Goal: Contribute content: Contribute content

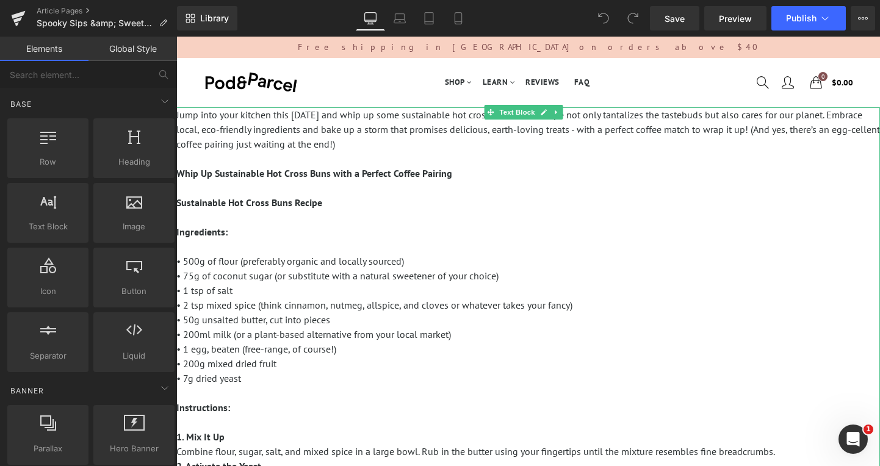
click at [393, 142] on p "Jump into your kitchen this [DATE] and whip up some sustainable hot cross buns!…" at bounding box center [528, 275] width 704 height 337
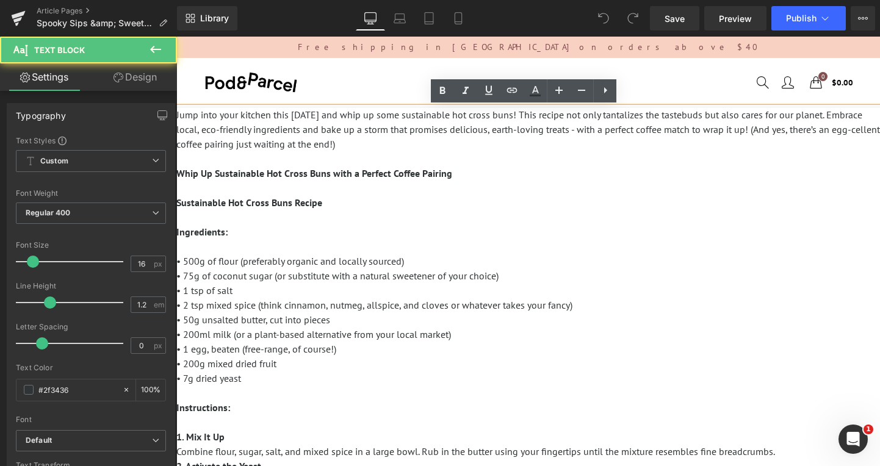
click at [387, 145] on p "Jump into your kitchen this [DATE] and whip up some sustainable hot cross buns!…" at bounding box center [528, 275] width 704 height 337
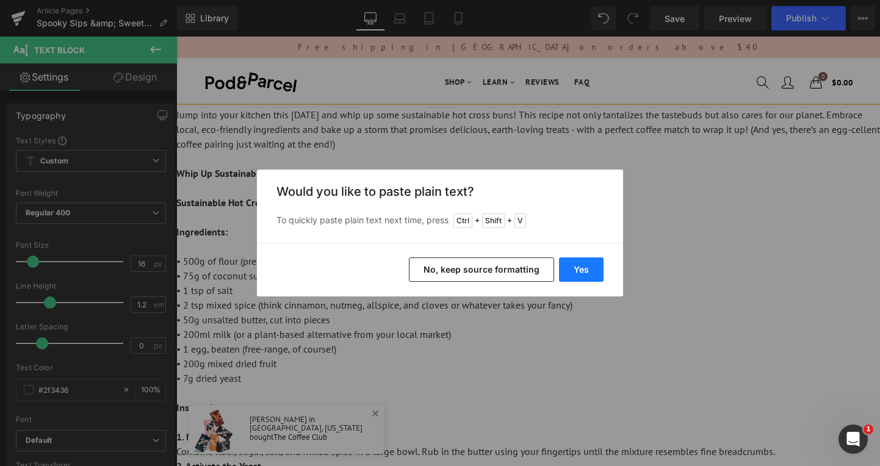
click at [579, 270] on button "Yes" at bounding box center [581, 270] width 45 height 24
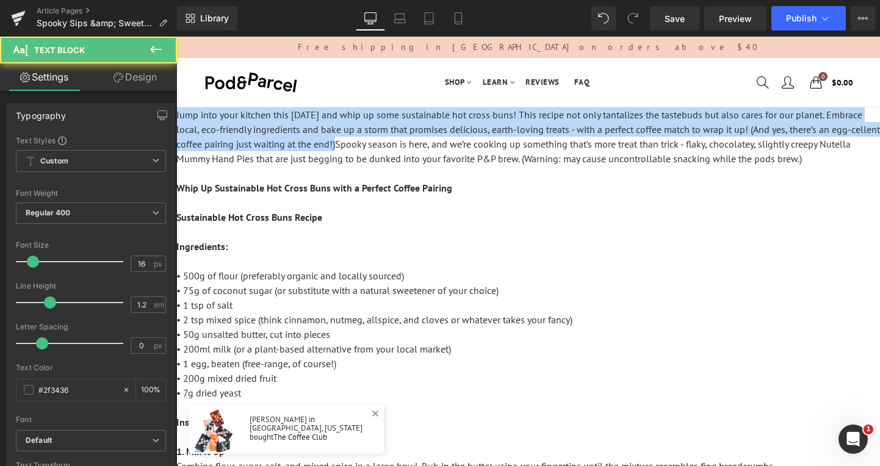
drag, startPoint x: 367, startPoint y: 146, endPoint x: 161, endPoint y: 96, distance: 212.2
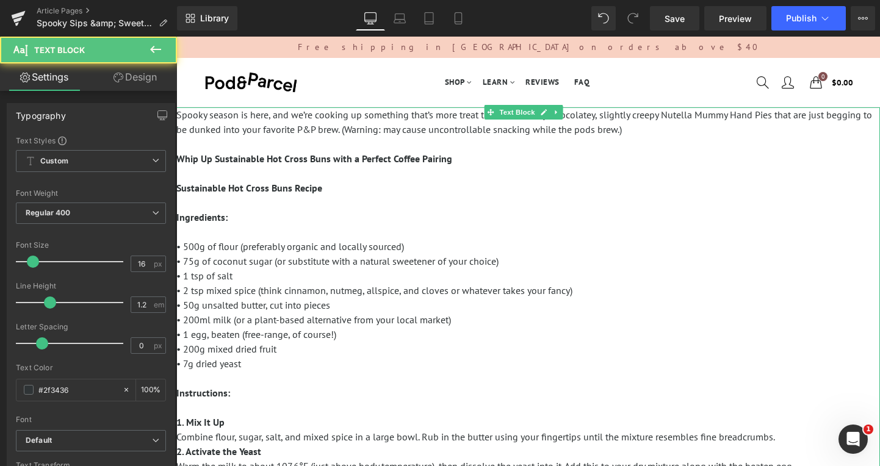
click at [463, 163] on p "Spooky season is here, and we’re cooking up something that’s more treat than tr…" at bounding box center [528, 268] width 704 height 322
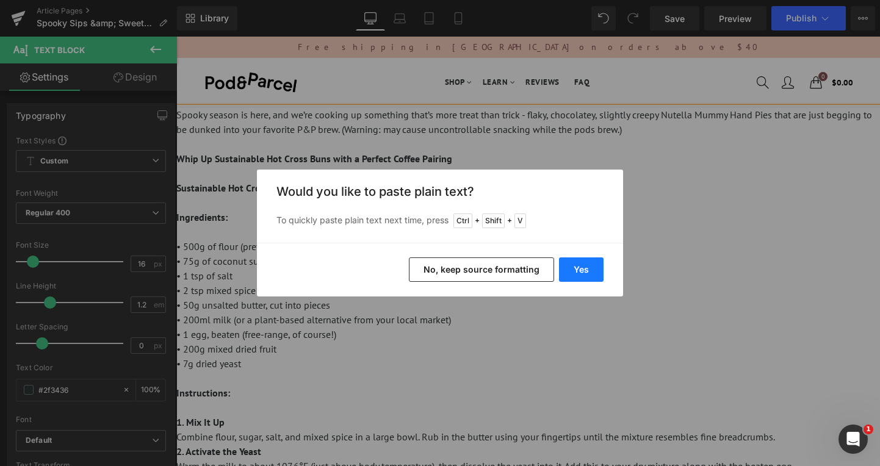
click at [585, 267] on button "Yes" at bounding box center [581, 270] width 45 height 24
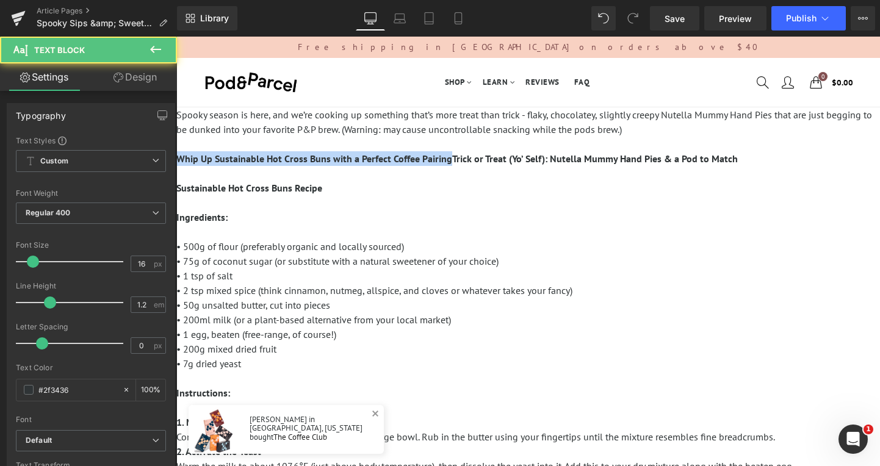
drag, startPoint x: 448, startPoint y: 159, endPoint x: 170, endPoint y: 165, distance: 277.8
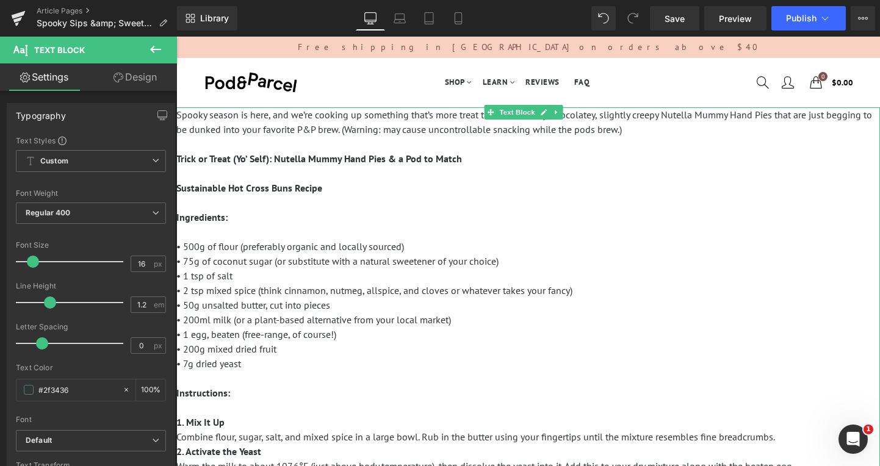
click at [488, 161] on p "Spooky season is here, and we’re cooking up something that’s more treat than tr…" at bounding box center [528, 268] width 704 height 322
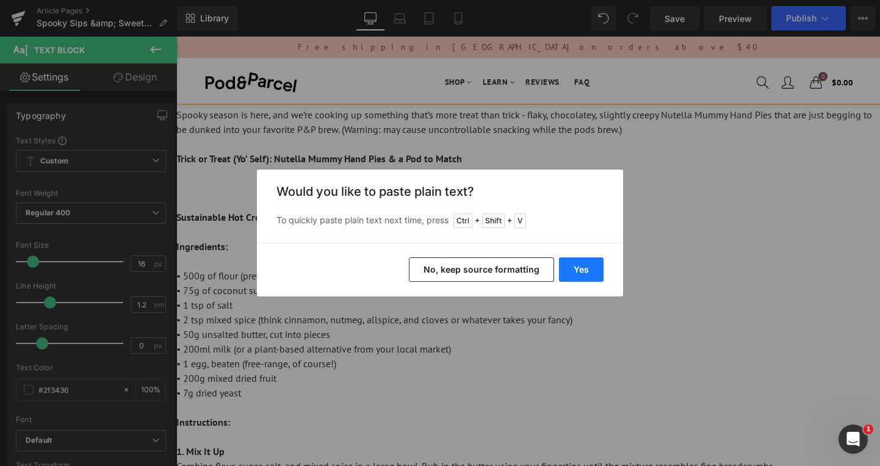
drag, startPoint x: 567, startPoint y: 269, endPoint x: 393, endPoint y: 232, distance: 178.4
click at [567, 269] on button "Yes" at bounding box center [581, 270] width 45 height 24
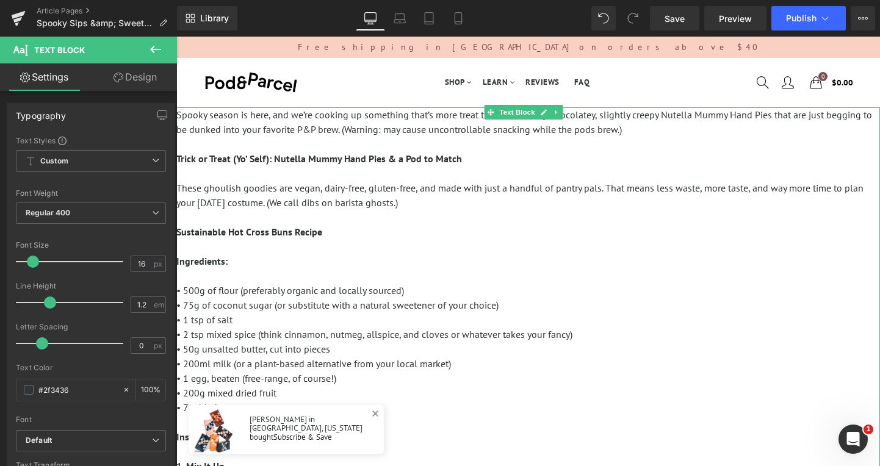
click at [429, 201] on p "These ghoulish goodies are vegan, dairy-free, gluten-free, and made with just a…" at bounding box center [528, 327] width 704 height 293
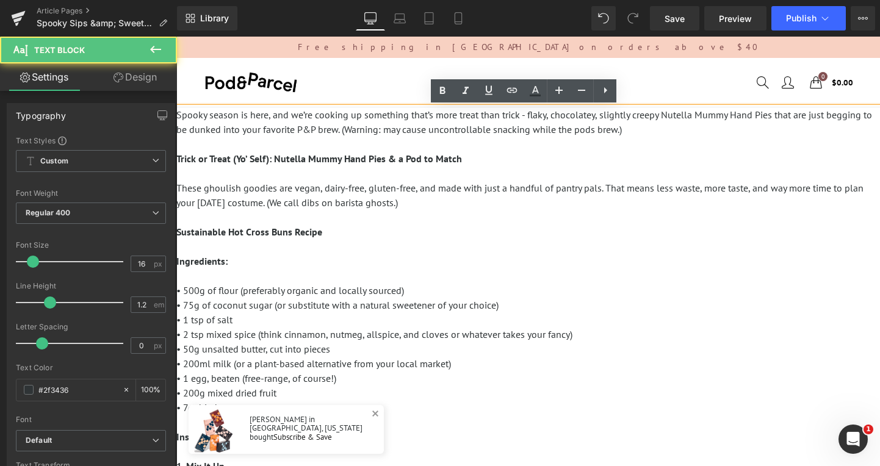
click at [332, 173] on p at bounding box center [528, 173] width 704 height 15
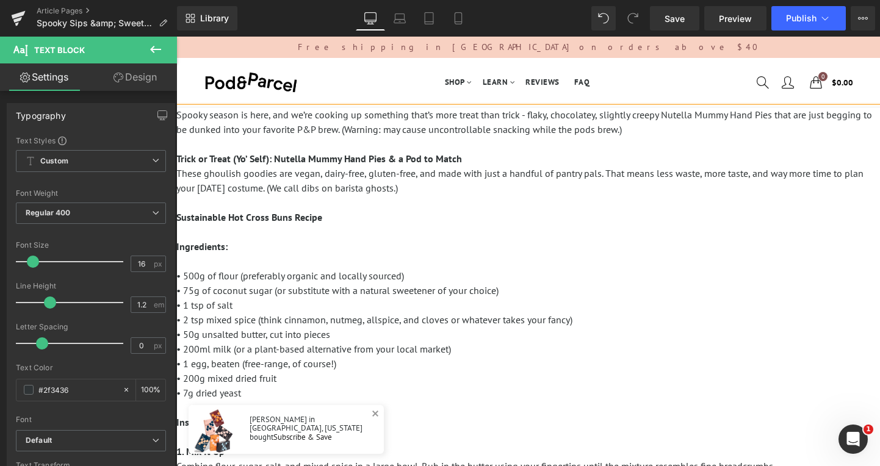
click at [402, 227] on p "These ghoulish goodies are vegan, dairy-free, gluten-free, and made with just a…" at bounding box center [528, 312] width 704 height 293
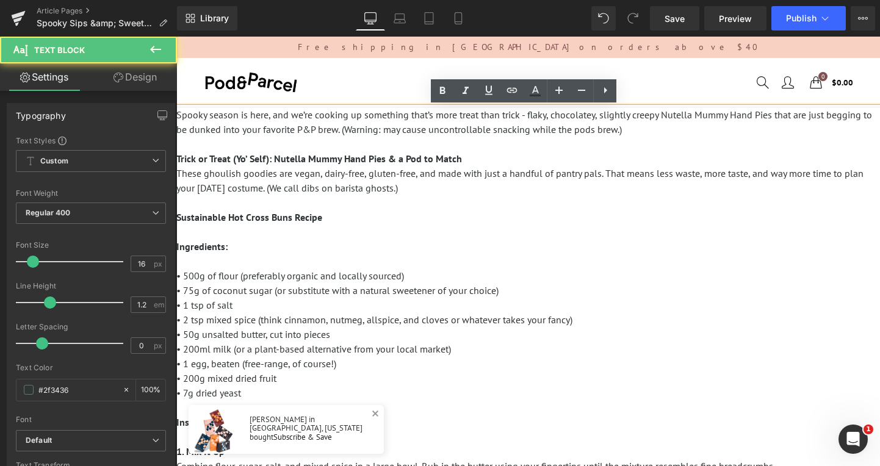
click at [371, 218] on p "These ghoulish goodies are vegan, dairy-free, gluten-free, and made with just a…" at bounding box center [528, 312] width 704 height 293
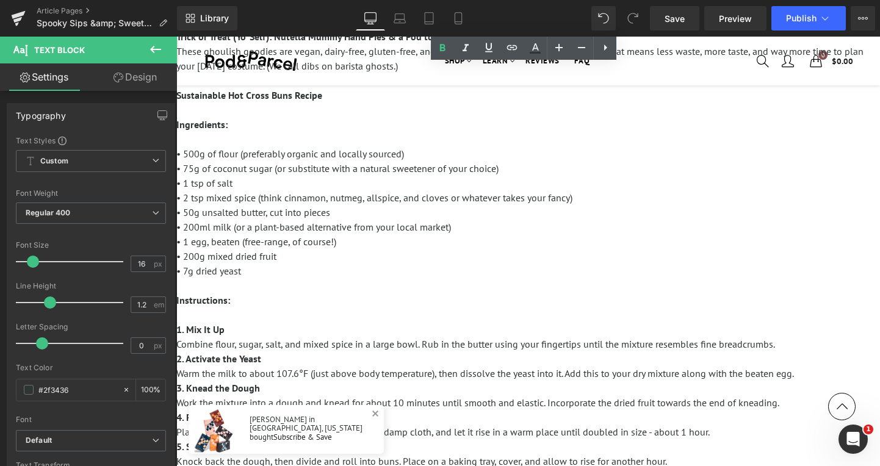
scroll to position [61, 0]
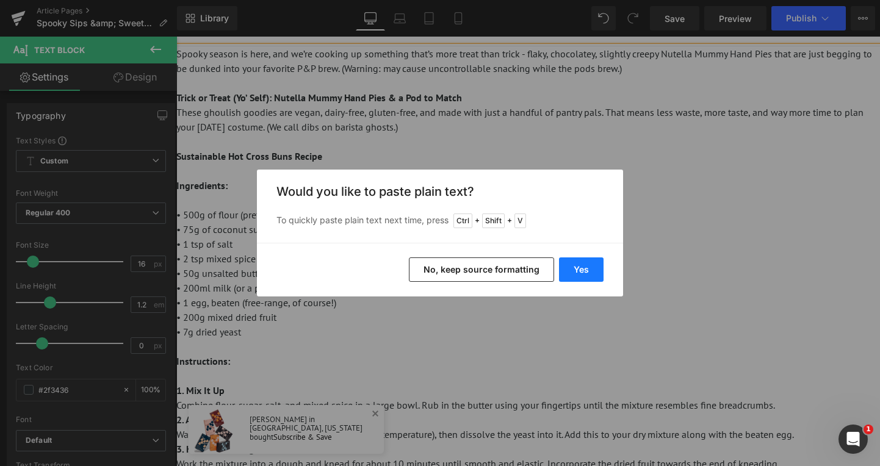
click at [584, 269] on button "Yes" at bounding box center [581, 270] width 45 height 24
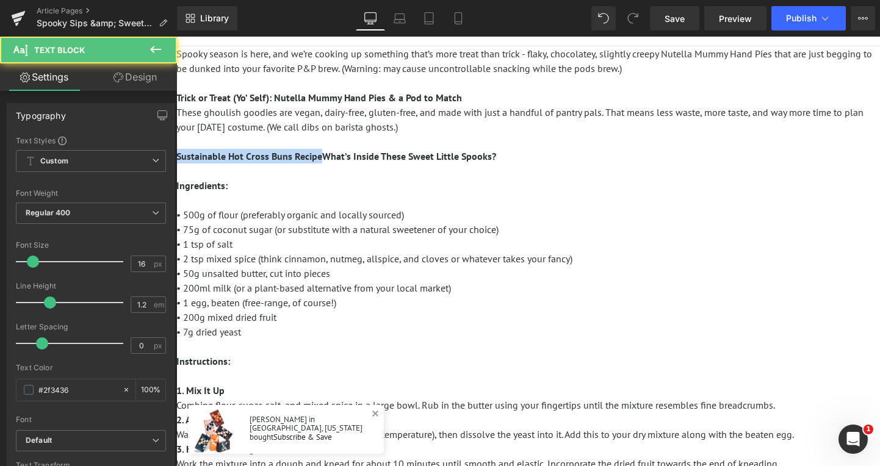
drag, startPoint x: 321, startPoint y: 155, endPoint x: 174, endPoint y: 156, distance: 147.1
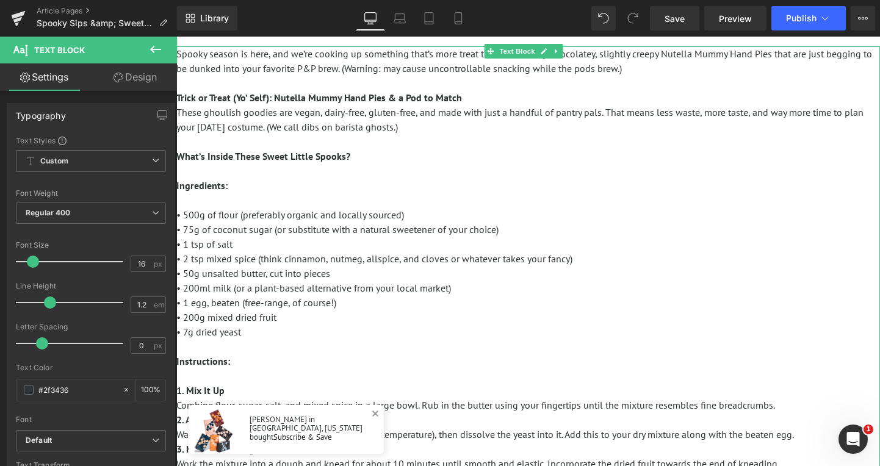
click at [212, 194] on p "These ghoulish goodies are vegan, dairy-free, gluten-free, and made with just a…" at bounding box center [528, 251] width 704 height 293
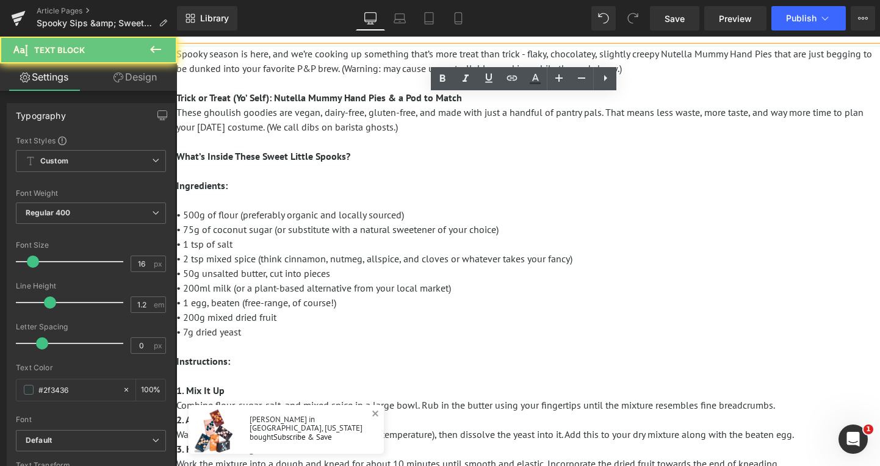
click at [212, 184] on strong "Ingredients:" at bounding box center [201, 185] width 51 height 12
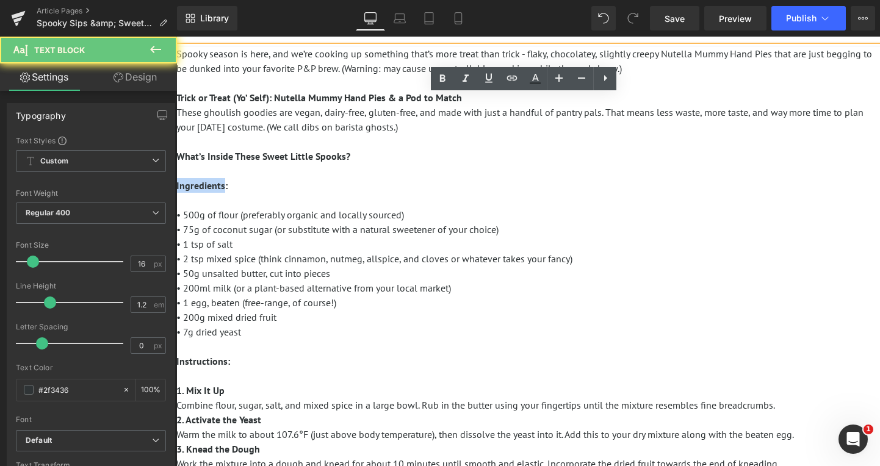
click at [212, 184] on strong "Ingredients:" at bounding box center [201, 185] width 51 height 12
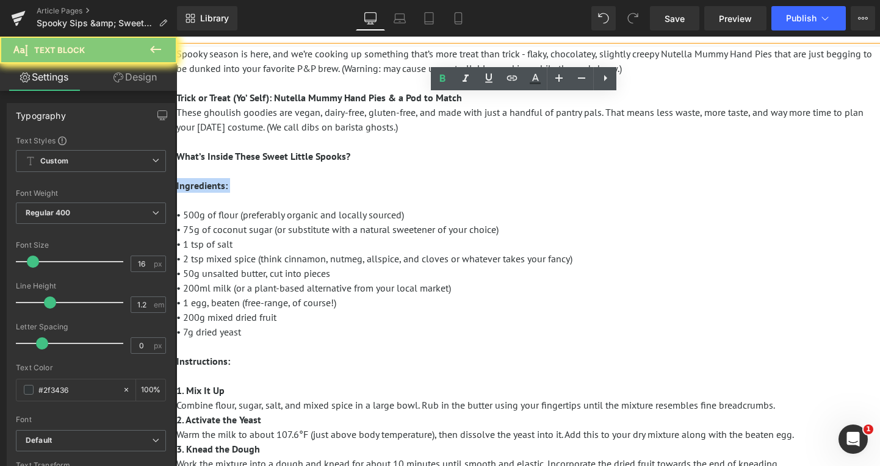
click at [212, 184] on strong "Ingredients:" at bounding box center [201, 185] width 51 height 12
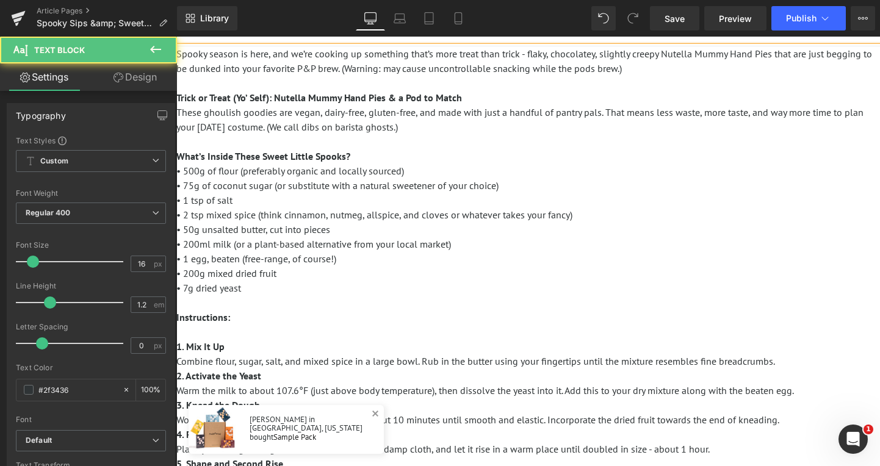
click at [422, 170] on p "These ghoulish goodies are vegan, dairy-free, gluten-free, and made with just a…" at bounding box center [528, 229] width 704 height 249
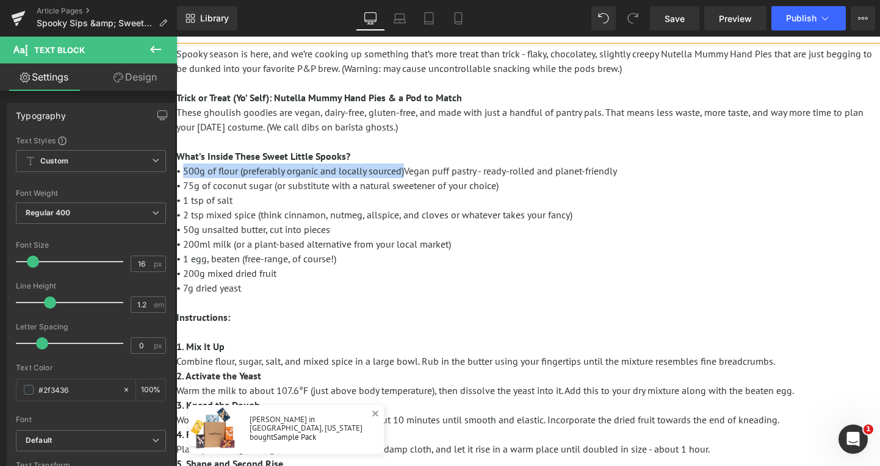
drag, startPoint x: 405, startPoint y: 175, endPoint x: 185, endPoint y: 173, distance: 220.4
click at [185, 173] on span "• 500g of flour (preferably organic and locally sourced)Vegan puff pastry - rea…" at bounding box center [396, 171] width 441 height 12
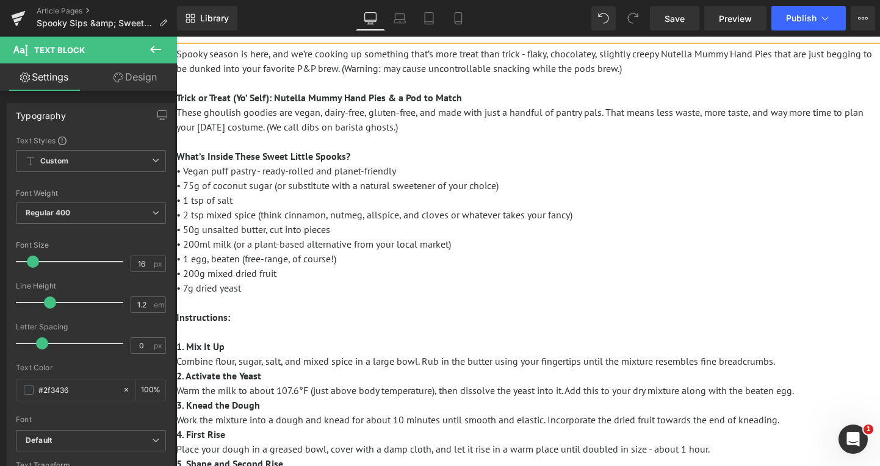
click at [524, 186] on p "These ghoulish goodies are vegan, dairy-free, gluten-free, and made with just a…" at bounding box center [528, 229] width 704 height 249
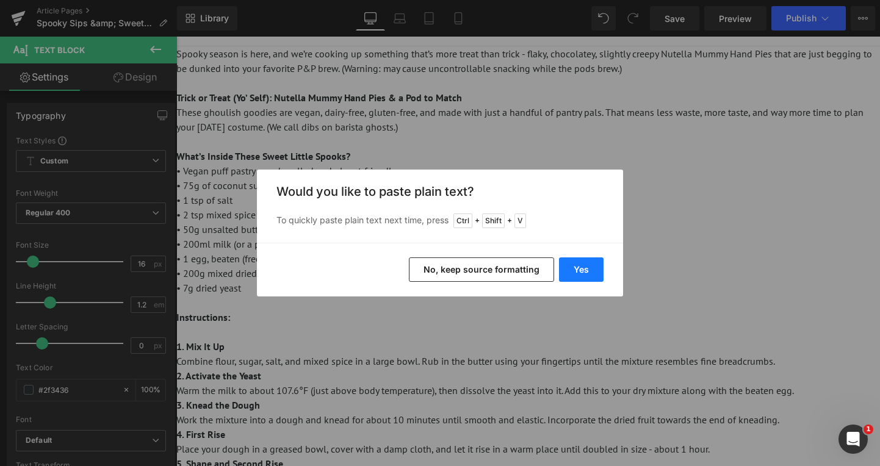
click at [571, 261] on button "Yes" at bounding box center [581, 270] width 45 height 24
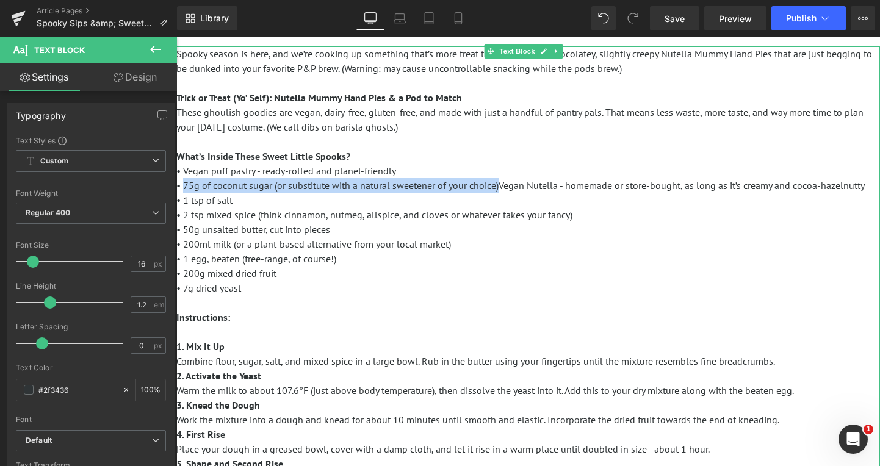
drag, startPoint x: 499, startPoint y: 187, endPoint x: 184, endPoint y: 187, distance: 315.0
click at [184, 187] on span "• 75g of coconut sugar (or substitute with a natural sweetener of your choice)V…" at bounding box center [520, 185] width 689 height 12
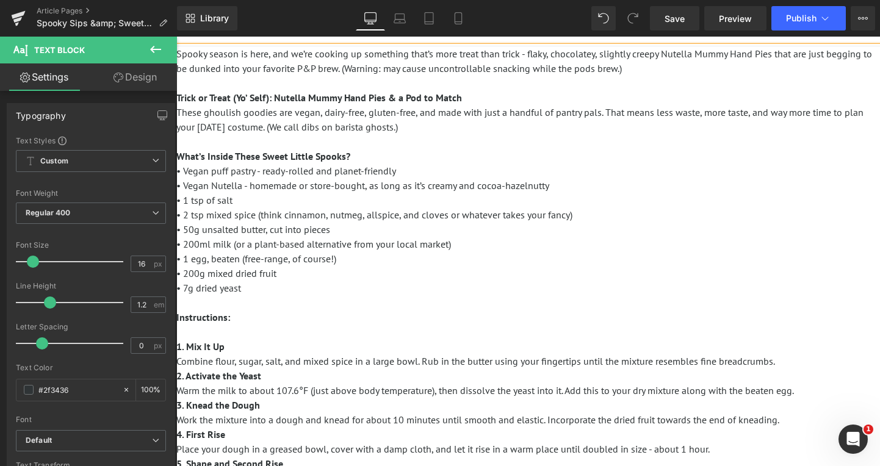
click at [320, 198] on p "These ghoulish goodies are vegan, dairy-free, gluten-free, and made with just a…" at bounding box center [528, 229] width 704 height 249
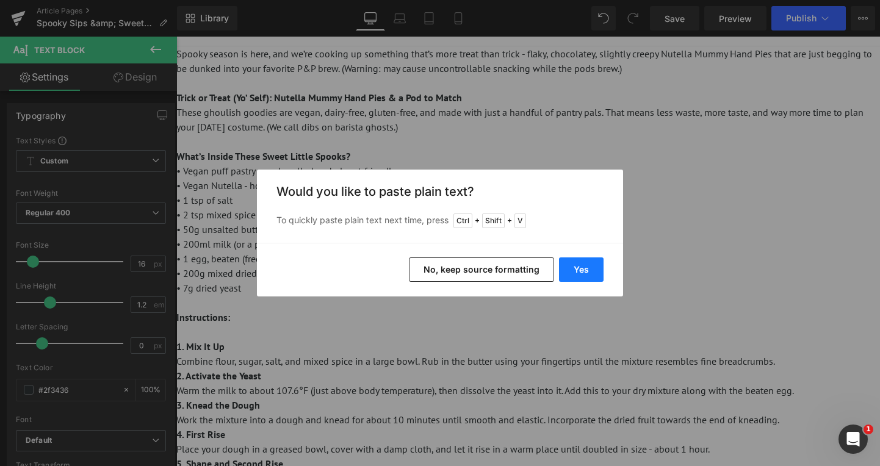
click at [571, 270] on button "Yes" at bounding box center [581, 270] width 45 height 24
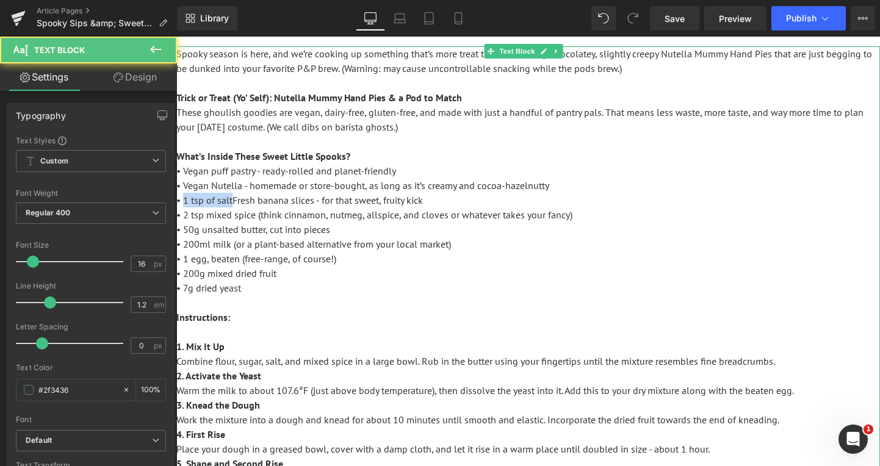
drag, startPoint x: 233, startPoint y: 200, endPoint x: 184, endPoint y: 199, distance: 48.2
click at [184, 199] on span "• 1 tsp of saltFresh banana slices - for that sweet, fruity kick" at bounding box center [299, 200] width 247 height 12
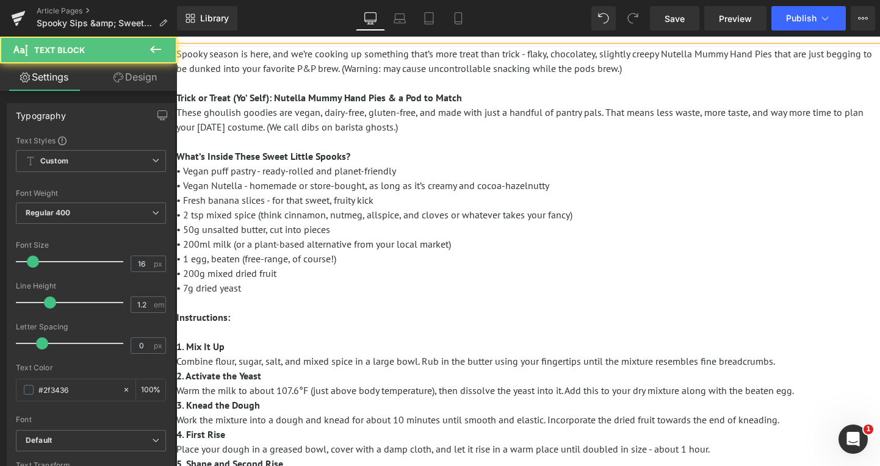
click at [592, 214] on p "These ghoulish goodies are vegan, dairy-free, gluten-free, and made with just a…" at bounding box center [528, 229] width 704 height 249
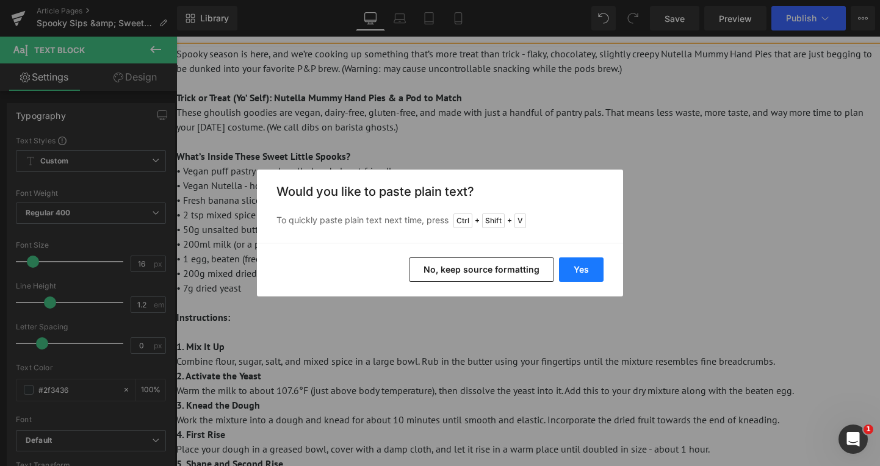
click at [579, 275] on button "Yes" at bounding box center [581, 270] width 45 height 24
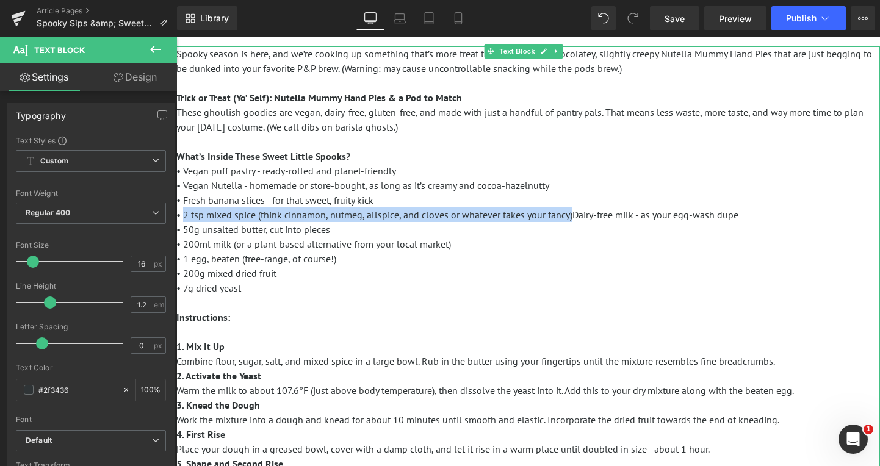
drag, startPoint x: 571, startPoint y: 215, endPoint x: 183, endPoint y: 217, distance: 388.9
click at [183, 217] on span "• 2 tsp mixed spice (think cinnamon, nutmeg, allspice, and cloves or whatever t…" at bounding box center [457, 215] width 562 height 12
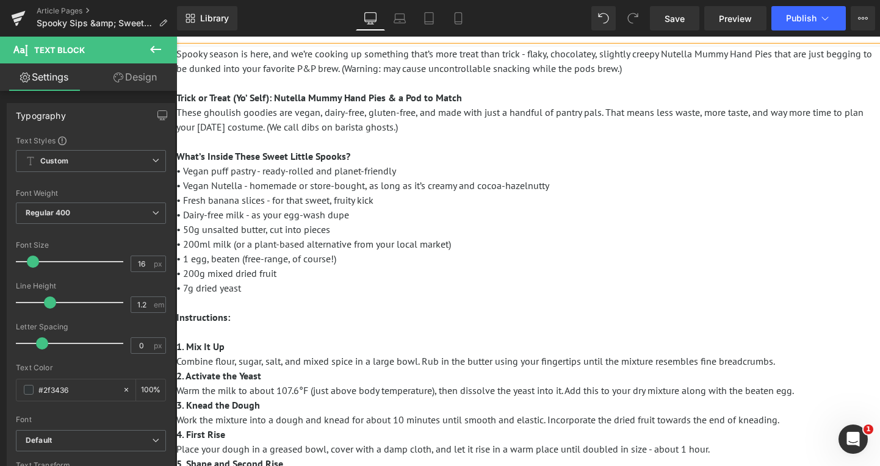
click at [340, 231] on p "These ghoulish goodies are vegan, dairy-free, gluten-free, and made with just a…" at bounding box center [528, 229] width 704 height 249
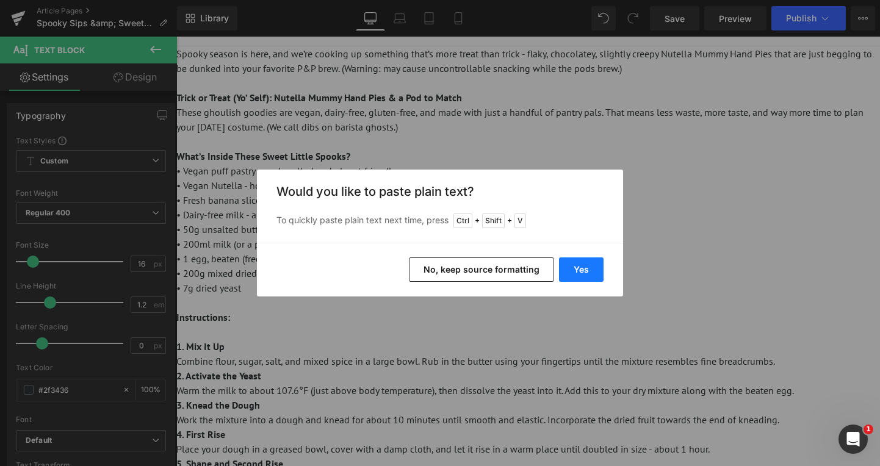
click at [578, 269] on button "Yes" at bounding box center [581, 270] width 45 height 24
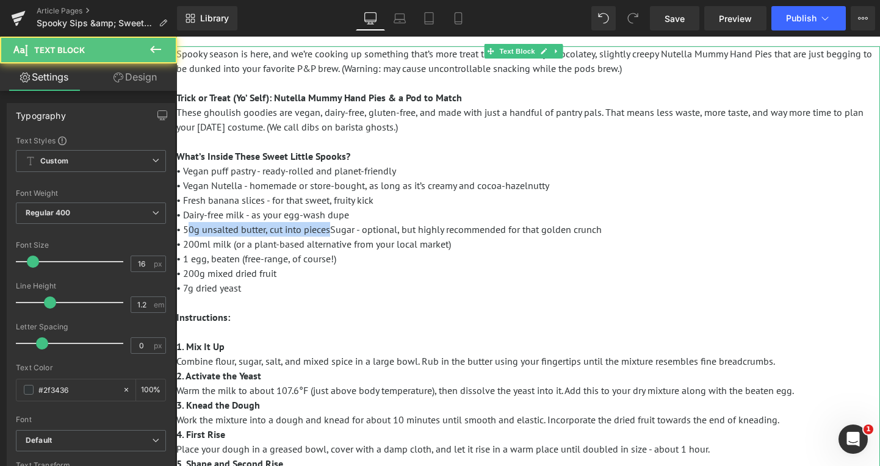
drag, startPoint x: 331, startPoint y: 232, endPoint x: 186, endPoint y: 232, distance: 144.7
click at [186, 232] on span "• 50g unsalted butter, cut into piecesSugar - optional, but highly recommended …" at bounding box center [388, 229] width 425 height 12
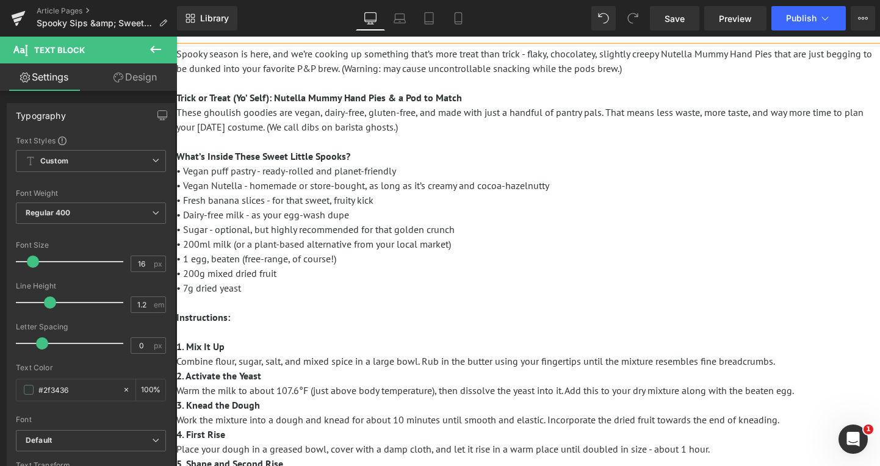
click at [485, 245] on p "These ghoulish goodies are vegan, dairy-free, gluten-free, and made with just a…" at bounding box center [528, 229] width 704 height 249
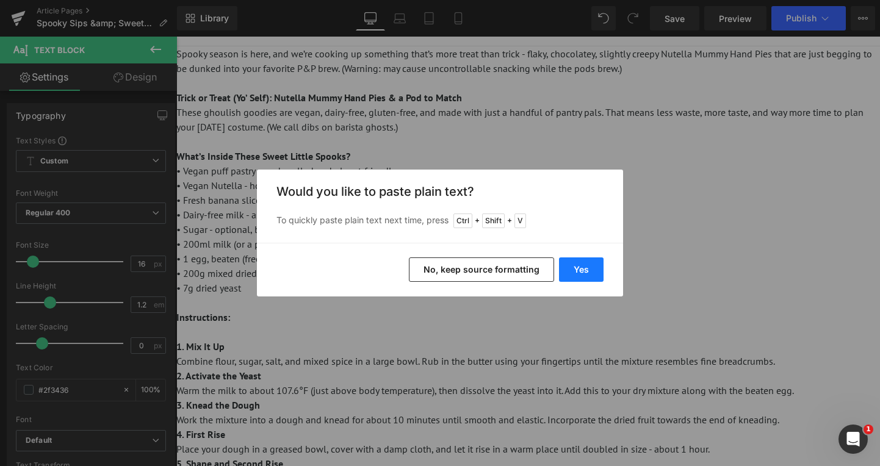
click at [575, 264] on button "Yes" at bounding box center [581, 270] width 45 height 24
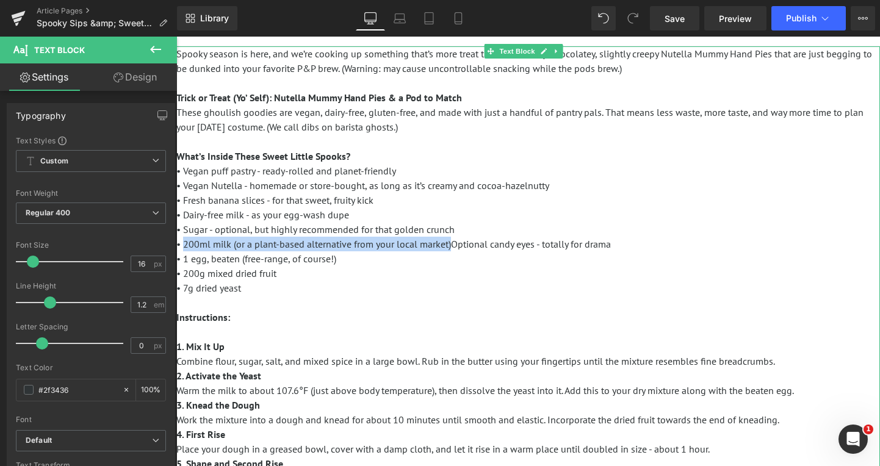
drag, startPoint x: 452, startPoint y: 244, endPoint x: 185, endPoint y: 246, distance: 267.4
click at [185, 246] on span "• 200ml milk (or a plant-based alternative from your local market)Optional cand…" at bounding box center [393, 244] width 435 height 12
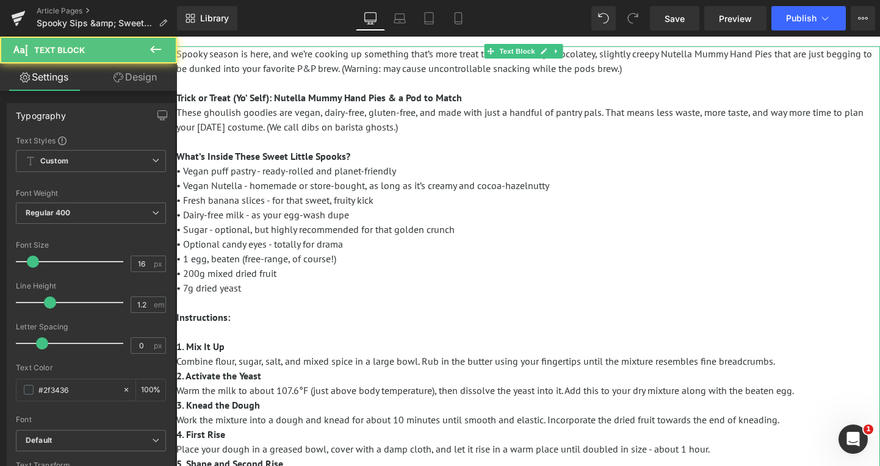
click at [352, 263] on p "These ghoulish goodies are vegan, dairy-free, gluten-free, and made with just a…" at bounding box center [528, 229] width 704 height 249
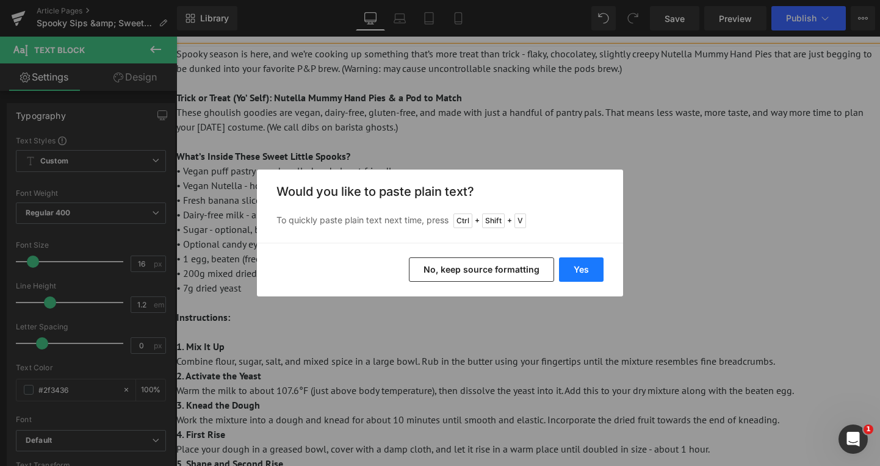
click at [594, 263] on button "Yes" at bounding box center [581, 270] width 45 height 24
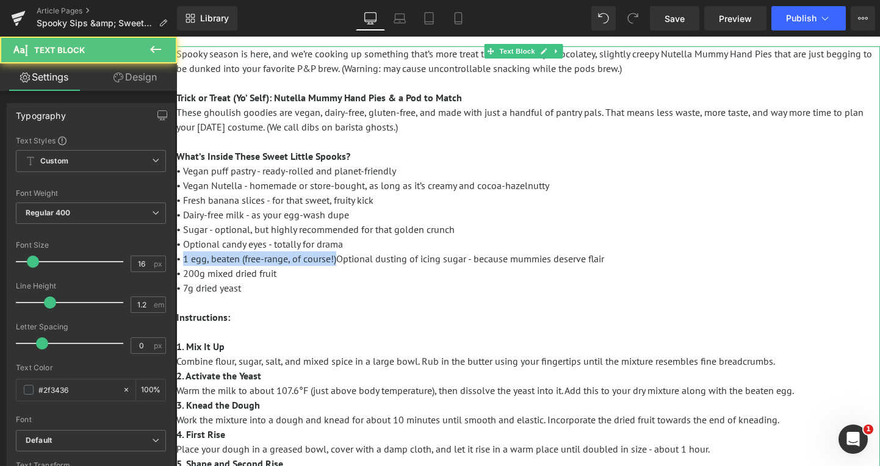
drag, startPoint x: 338, startPoint y: 260, endPoint x: 183, endPoint y: 261, distance: 155.7
click at [183, 261] on span "• 1 egg, beaten (free-range, of course!)Optional dusting of icing sugar - becau…" at bounding box center [390, 259] width 428 height 12
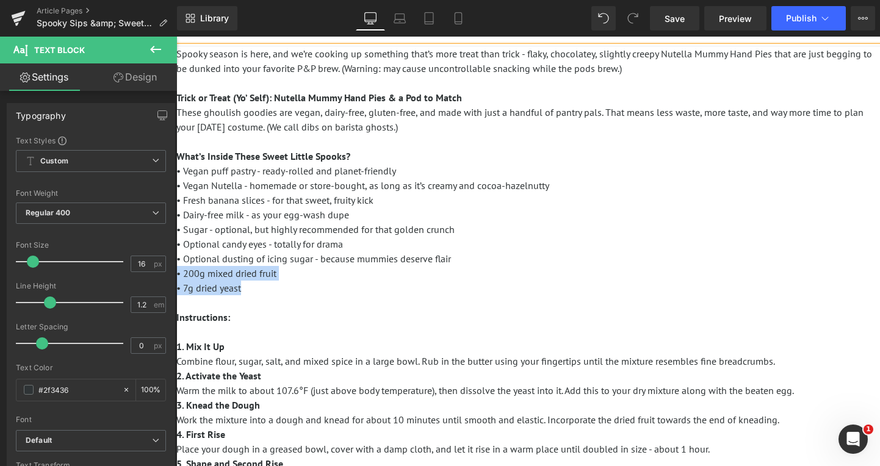
drag, startPoint x: 278, startPoint y: 287, endPoint x: 178, endPoint y: 277, distance: 100.6
click at [178, 277] on p "These ghoulish goodies are vegan, dairy-free, gluten-free, and made with just a…" at bounding box center [528, 229] width 704 height 249
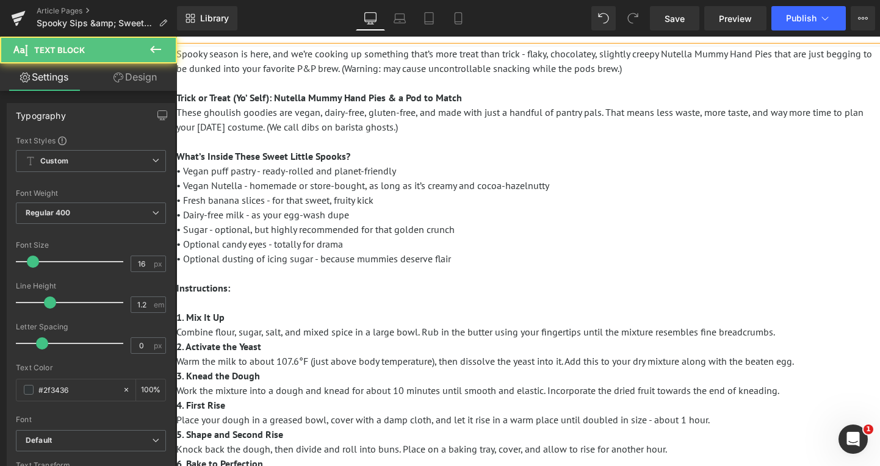
click at [248, 210] on span "• Dairy-free milk - as your egg-wash dupe" at bounding box center [262, 215] width 173 height 12
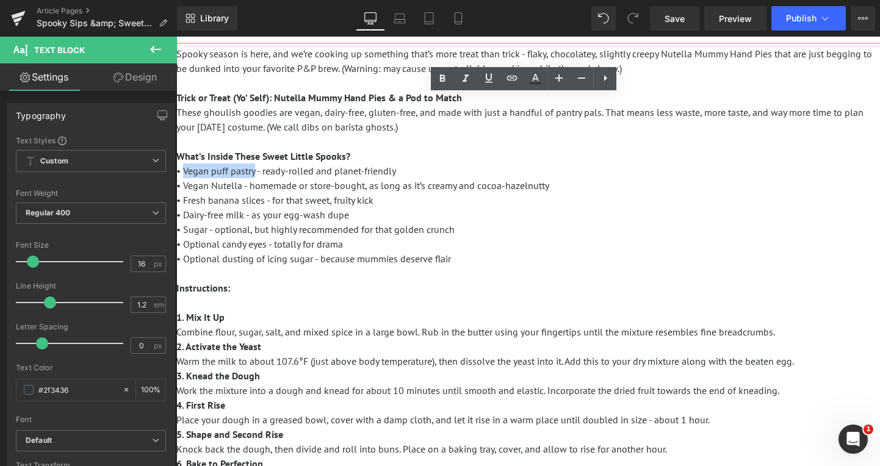
drag, startPoint x: 256, startPoint y: 169, endPoint x: 185, endPoint y: 171, distance: 70.8
click at [184, 170] on span "• Vegan puff pastry - ready-rolled and planet-friendly" at bounding box center [286, 171] width 220 height 12
click at [203, 184] on span "• Vegan Nutella - homemade or store-bought, as long as it’s creamy and cocoa-ha…" at bounding box center [362, 185] width 373 height 12
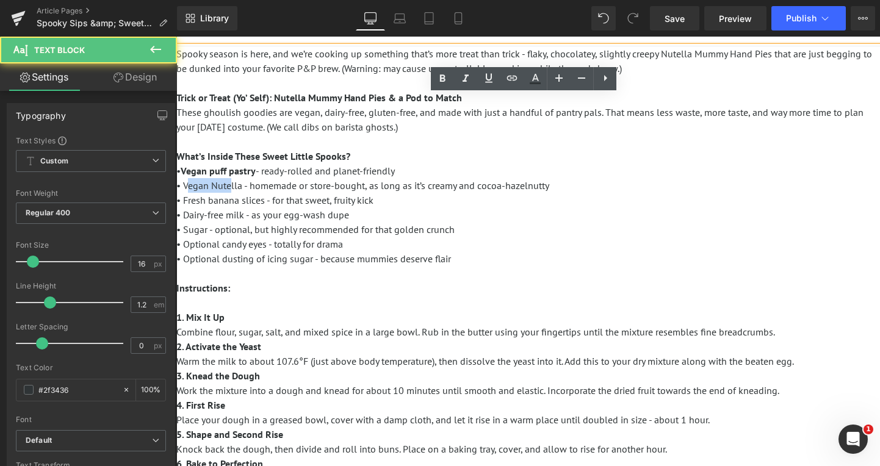
drag, startPoint x: 186, startPoint y: 184, endPoint x: 244, endPoint y: 184, distance: 57.4
click at [232, 184] on span "• Vegan Nutella - homemade or store-bought, as long as it’s creamy and cocoa-ha…" at bounding box center [362, 185] width 373 height 12
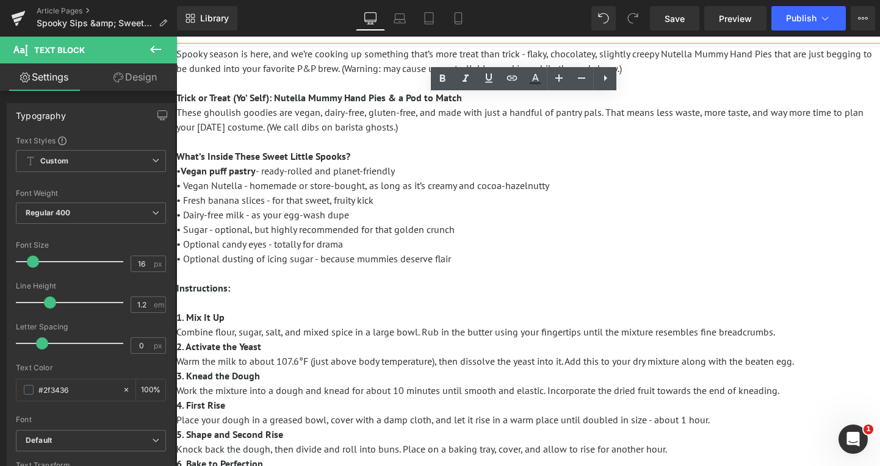
click at [247, 187] on span "• Vegan Nutella - homemade or store-bought, as long as it’s creamy and cocoa-ha…" at bounding box center [362, 185] width 373 height 12
drag, startPoint x: 241, startPoint y: 184, endPoint x: 186, endPoint y: 184, distance: 55.6
click at [186, 184] on span "• Vegan Nutella - homemade or store-bought, as long as it’s creamy and cocoa-ha…" at bounding box center [362, 185] width 373 height 12
click at [237, 204] on span "• Fresh banana slices - for that sweet, fruity kick" at bounding box center [274, 200] width 197 height 12
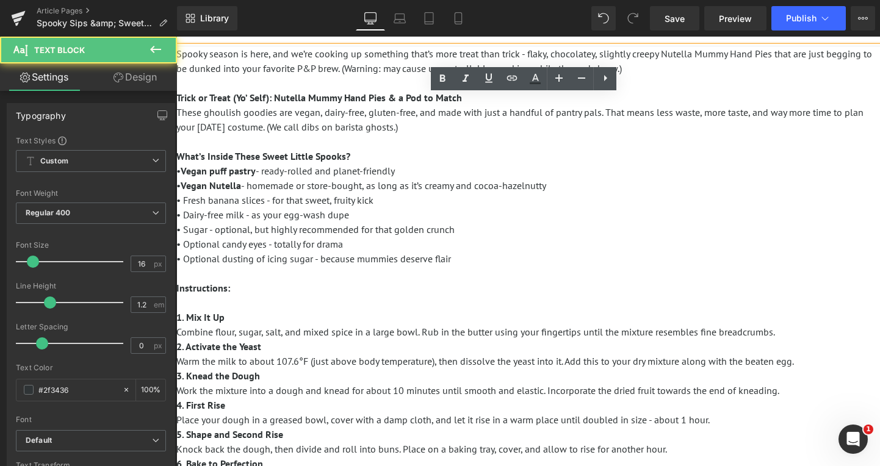
click at [246, 200] on span "• Fresh banana slices - for that sweet, fruity kick" at bounding box center [274, 200] width 197 height 12
click at [262, 200] on span "• Fresh banana slices - for that sweet, fruity kick" at bounding box center [274, 200] width 197 height 12
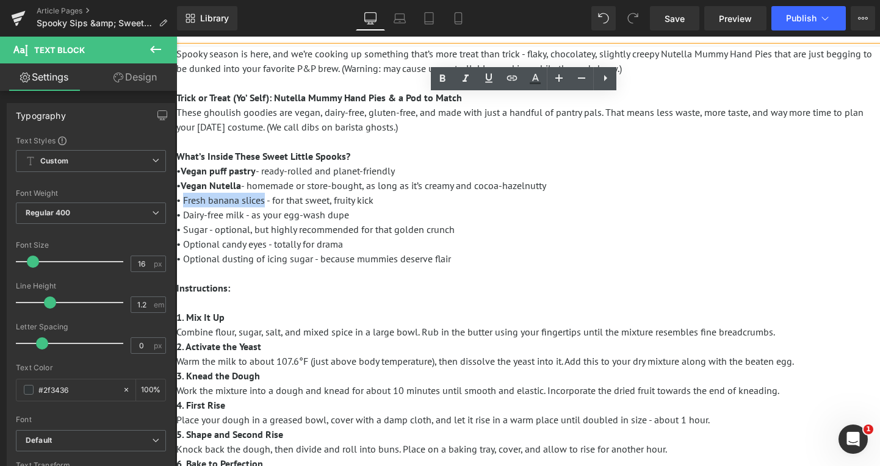
drag, startPoint x: 264, startPoint y: 200, endPoint x: 183, endPoint y: 200, distance: 81.2
click at [183, 200] on span "• Fresh banana slices - for that sweet, fruity kick" at bounding box center [274, 200] width 197 height 12
click at [270, 223] on span "• Sugar - optional, but highly recommended for that golden crunch" at bounding box center [315, 229] width 278 height 12
drag, startPoint x: 245, startPoint y: 215, endPoint x: 185, endPoint y: 218, distance: 60.5
click at [185, 218] on span "• Dairy-free milk - as your egg-wash dupe" at bounding box center [262, 215] width 173 height 12
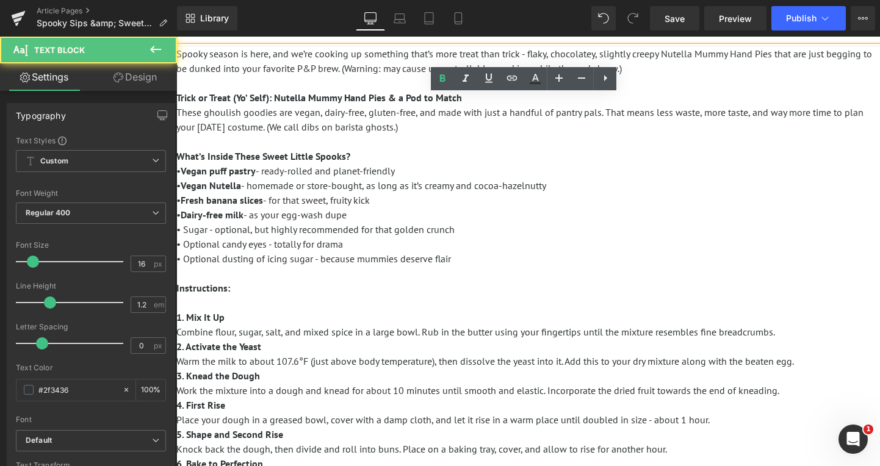
click at [223, 236] on p "These ghoulish goodies are vegan, dairy-free, gluten-free, and made with just a…" at bounding box center [528, 215] width 704 height 220
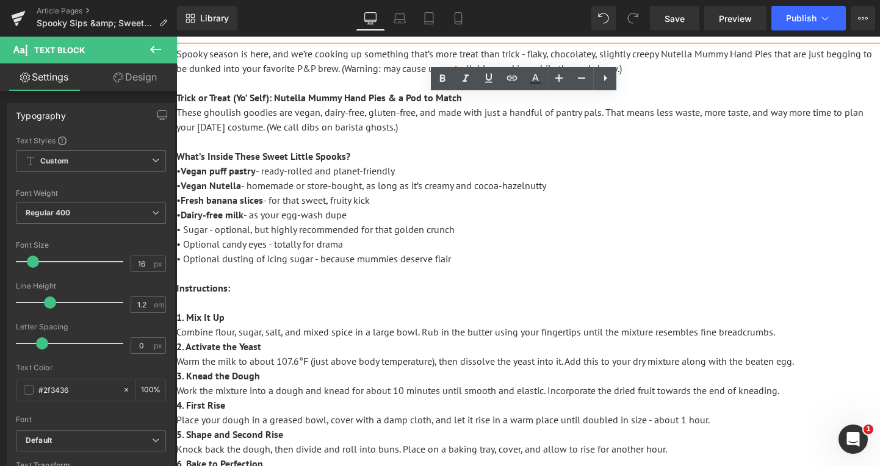
click at [189, 231] on span "• Sugar - optional, but highly recommended for that golden crunch" at bounding box center [315, 229] width 278 height 12
click at [212, 242] on span "• Optional candy eyes - totally for drama" at bounding box center [259, 244] width 167 height 12
drag, startPoint x: 267, startPoint y: 244, endPoint x: 187, endPoint y: 245, distance: 80.0
click at [187, 245] on span "• Optional candy eyes - totally for drama" at bounding box center [259, 244] width 167 height 12
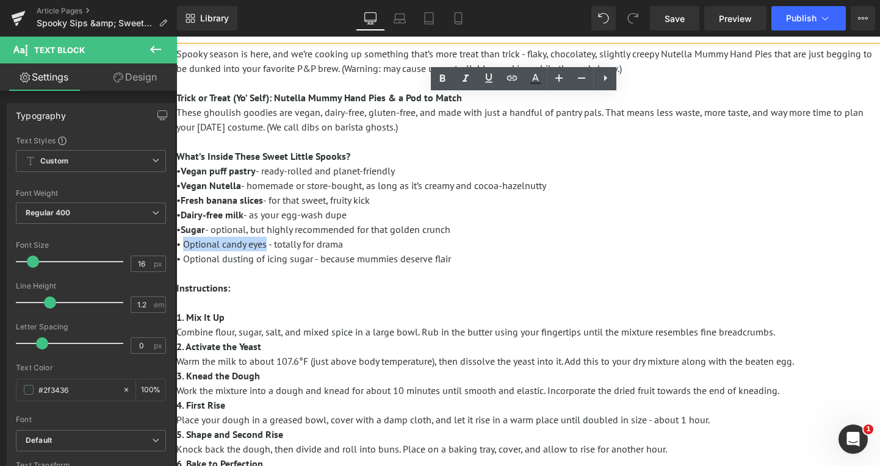
click at [185, 243] on span "• Optional candy eyes - totally for drama" at bounding box center [259, 244] width 167 height 12
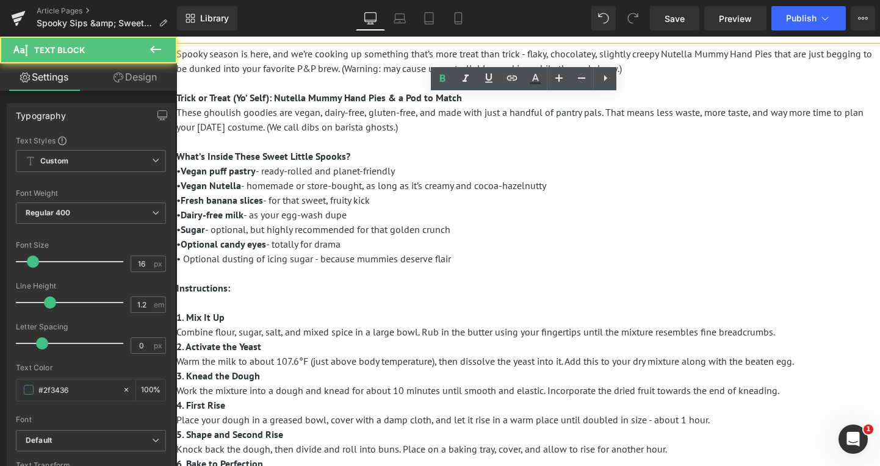
click at [326, 283] on p "These ghoulish goodies are vegan, dairy-free, gluten-free, and made with just a…" at bounding box center [528, 215] width 704 height 220
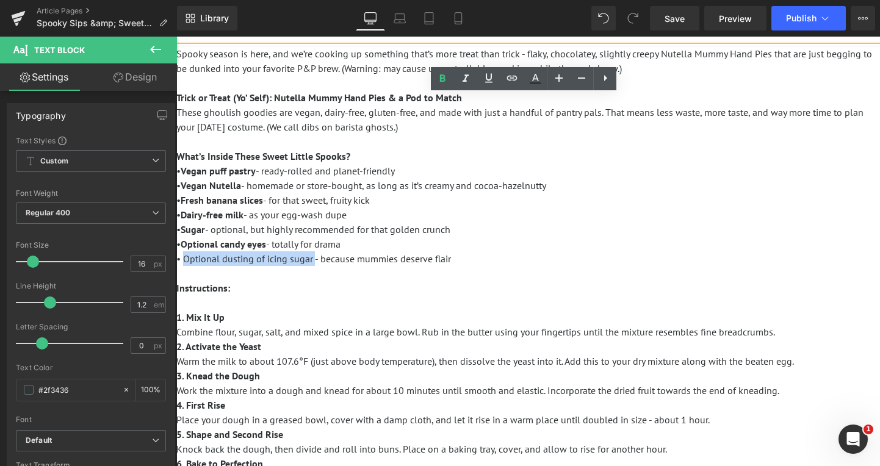
drag, startPoint x: 316, startPoint y: 258, endPoint x: 185, endPoint y: 266, distance: 130.8
click at [185, 266] on p "These ghoulish goodies are vegan, dairy-free, gluten-free, and made with just a…" at bounding box center [528, 215] width 704 height 220
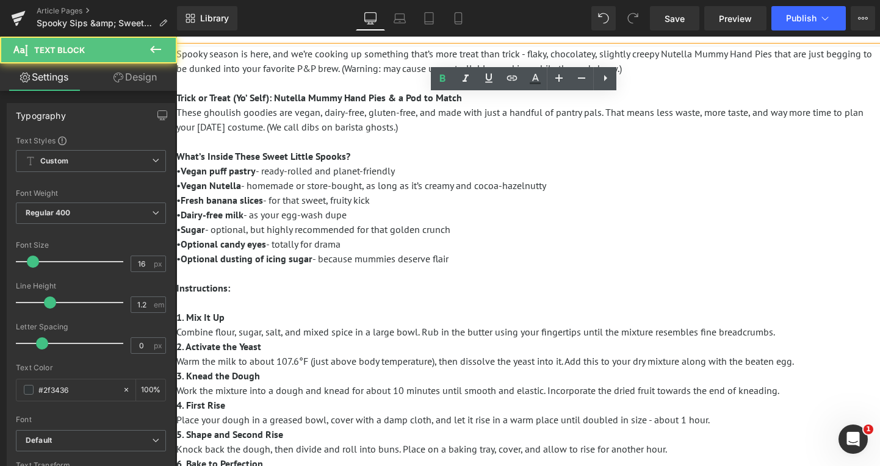
click at [247, 281] on p "These ghoulish goodies are vegan, dairy-free, gluten-free, and made with just a…" at bounding box center [528, 215] width 704 height 220
click at [244, 274] on p "These ghoulish goodies are vegan, dairy-free, gluten-free, and made with just a…" at bounding box center [528, 215] width 704 height 220
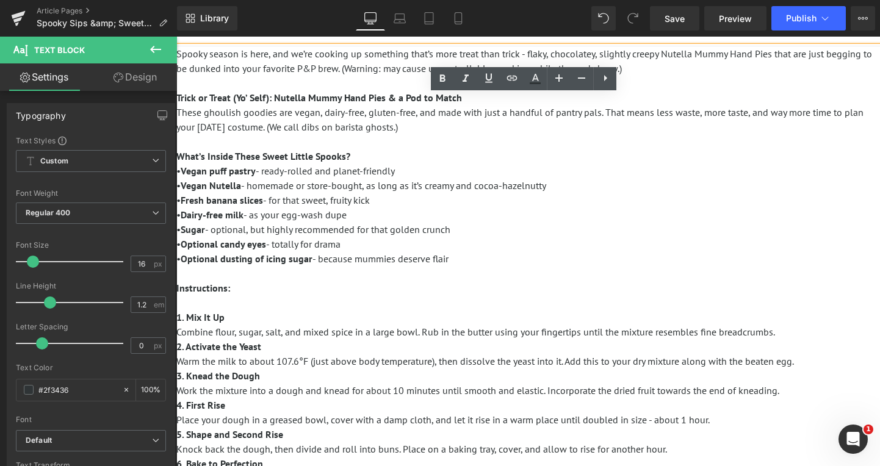
click at [431, 269] on p "These ghoulish goodies are vegan, dairy-free, gluten-free, and made with just a…" at bounding box center [528, 215] width 704 height 220
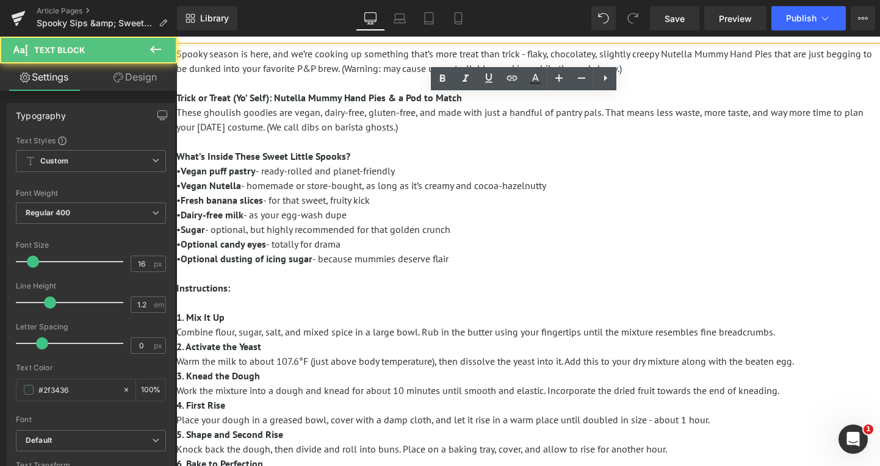
click at [243, 272] on p "These ghoulish goodies are vegan, dairy-free, gluten-free, and made with just a…" at bounding box center [528, 215] width 704 height 220
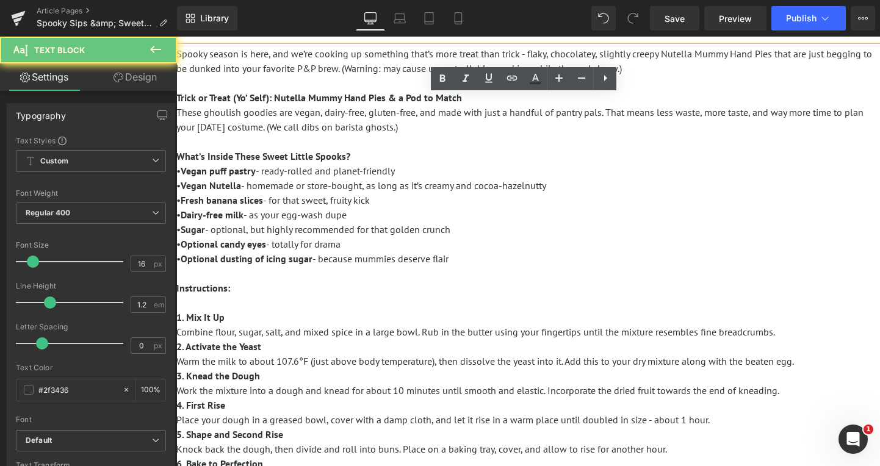
click at [228, 283] on span "Instructions:" at bounding box center [203, 288] width 54 height 12
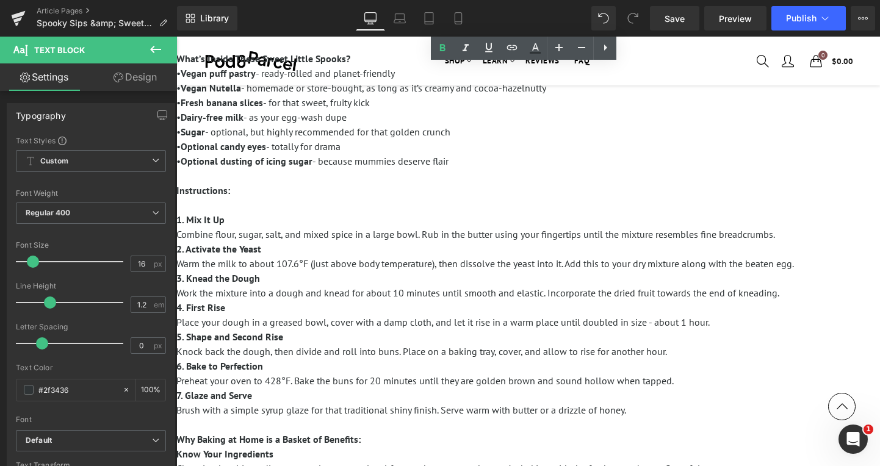
scroll to position [183, 0]
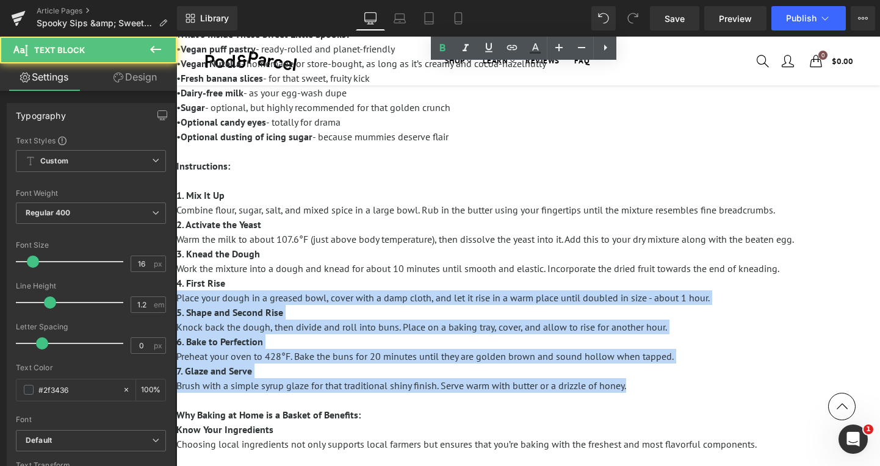
drag, startPoint x: 648, startPoint y: 387, endPoint x: 278, endPoint y: 279, distance: 384.8
click at [278, 279] on div "Spooky season is here, and we’re cooking up something that’s more treat than tr…" at bounding box center [528, 297] width 704 height 747
click at [332, 328] on span "Knock back the dough, then divide and roll into buns. Place on a baking tray, c…" at bounding box center [421, 327] width 491 height 12
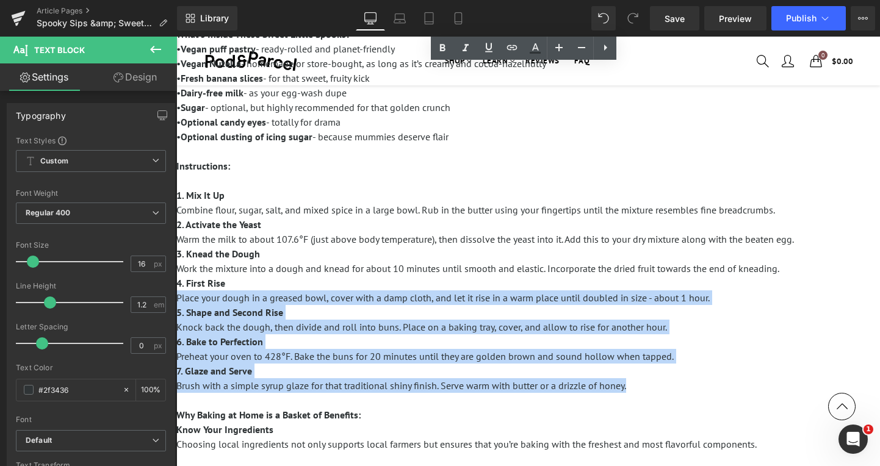
drag, startPoint x: 255, startPoint y: 366, endPoint x: 167, endPoint y: 164, distance: 220.9
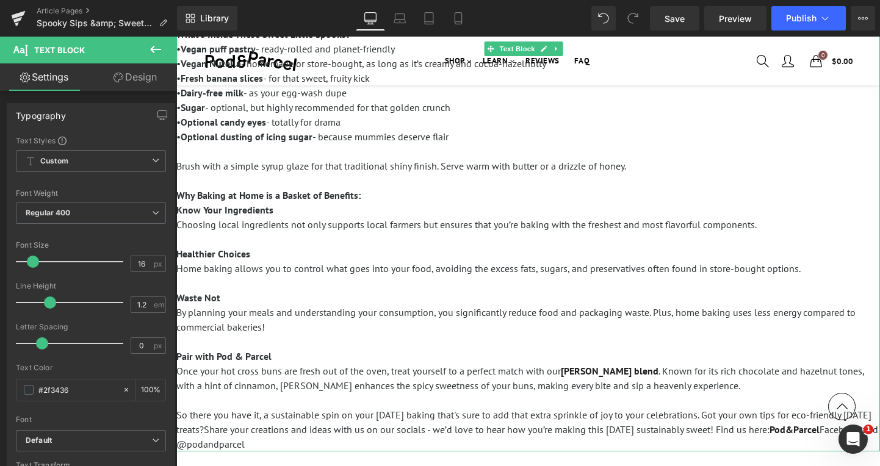
click at [670, 165] on p "Brush with a simple syrup glaze for that traditional shiny finish. Serve warm w…" at bounding box center [528, 188] width 704 height 59
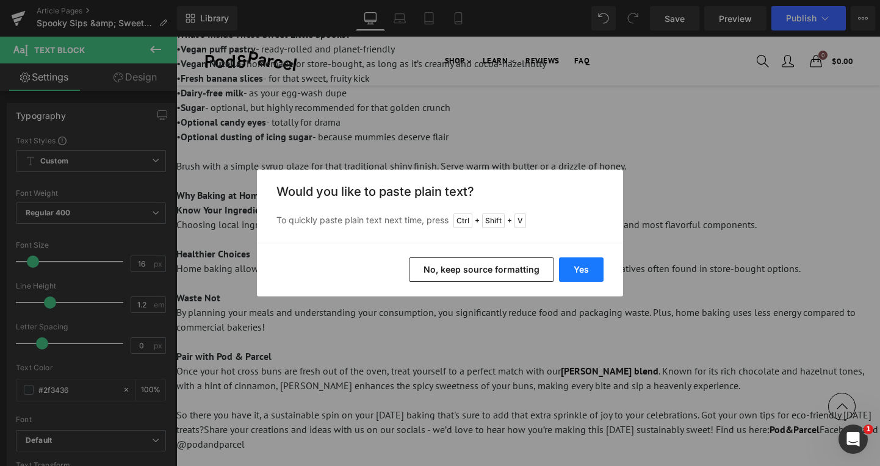
click at [588, 258] on button "Yes" at bounding box center [581, 270] width 45 height 24
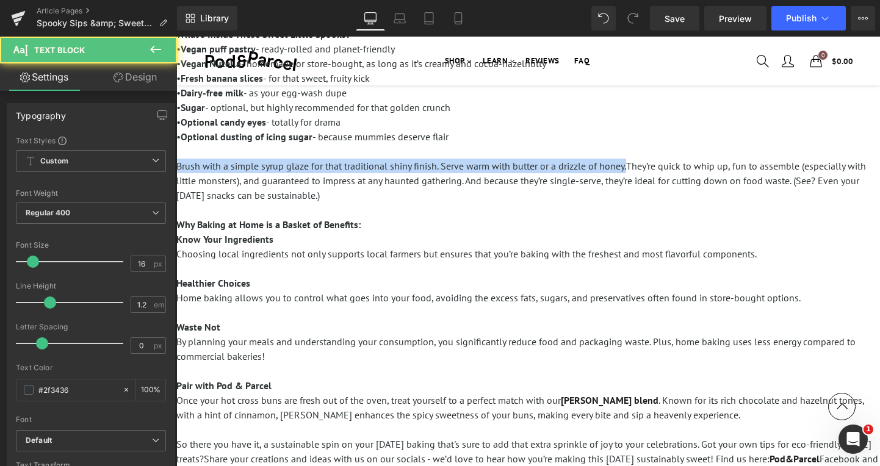
drag, startPoint x: 629, startPoint y: 168, endPoint x: 176, endPoint y: 165, distance: 453.6
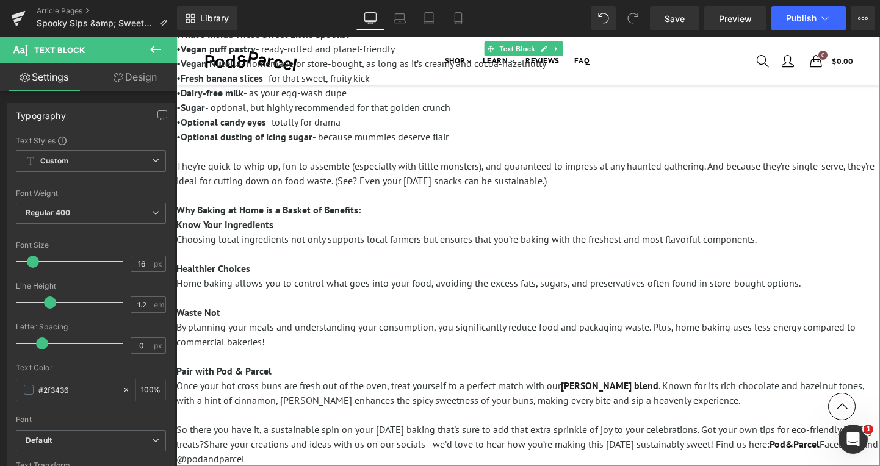
click at [377, 209] on p "They’re quick to whip up, fun to assemble (especially with little monsters), an…" at bounding box center [528, 195] width 704 height 73
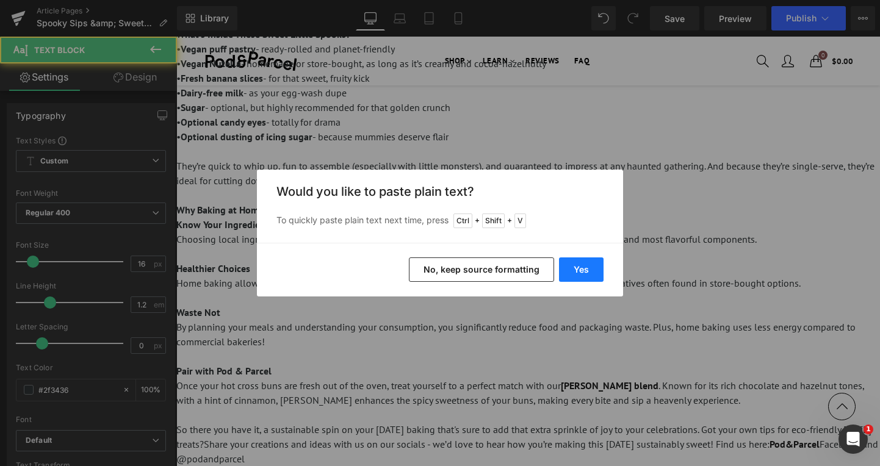
click at [592, 277] on button "Yes" at bounding box center [581, 270] width 45 height 24
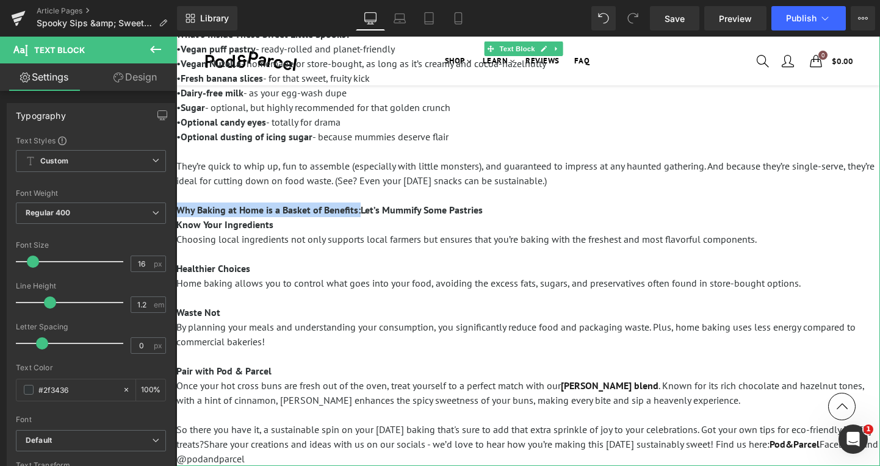
drag, startPoint x: 361, startPoint y: 211, endPoint x: 179, endPoint y: 212, distance: 181.3
click at [179, 212] on span "Why Baking at Home is a Basket of Benefits:Let’s Mummify Some Pastries" at bounding box center [329, 210] width 306 height 12
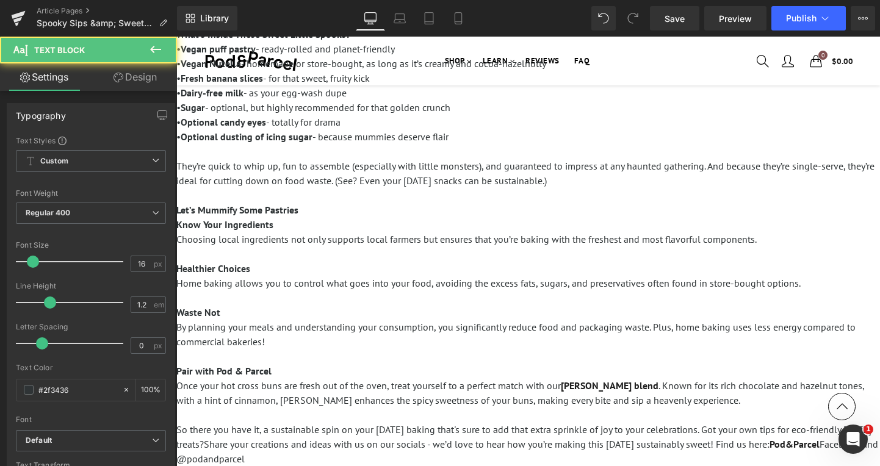
click at [290, 227] on p "They’re quick to whip up, fun to assemble (especially with little monsters), an…" at bounding box center [528, 195] width 704 height 73
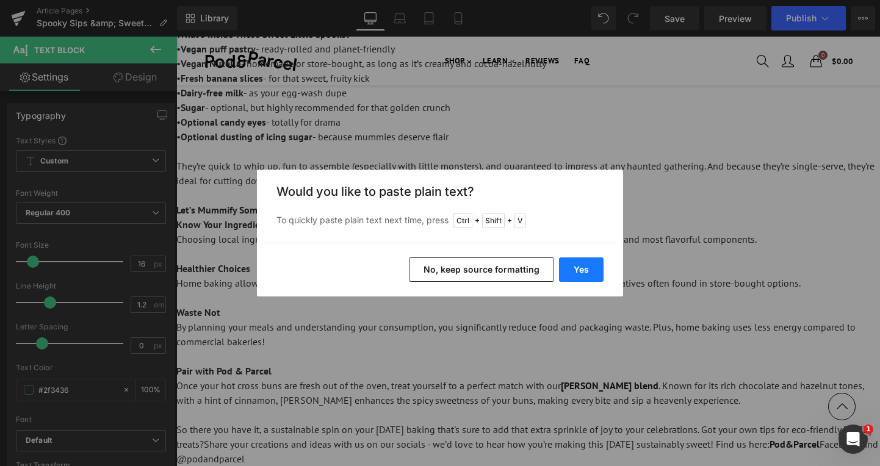
click at [564, 269] on button "Yes" at bounding box center [581, 270] width 45 height 24
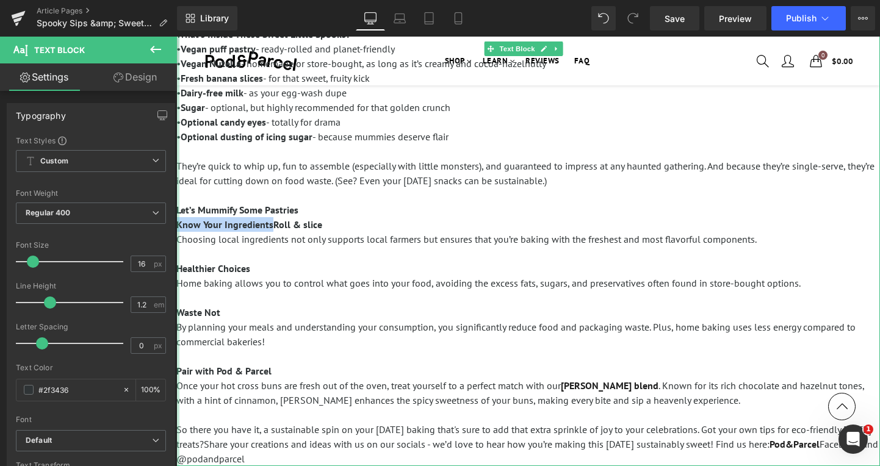
drag, startPoint x: 259, startPoint y: 224, endPoint x: 178, endPoint y: 227, distance: 81.9
click at [178, 227] on div "Spooky season is here, and we’re cooking up something that’s more treat than tr…" at bounding box center [528, 195] width 704 height 542
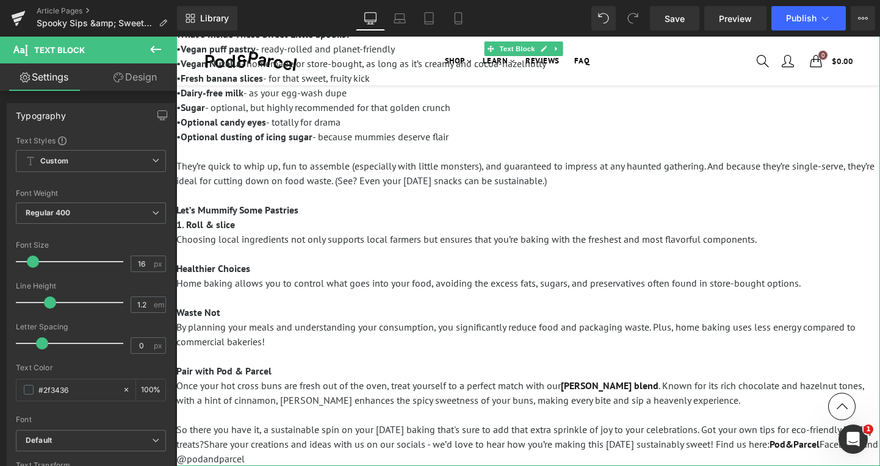
click at [179, 237] on span "Choosing local ingredients not only supports local farmers but ensures that you…" at bounding box center [466, 239] width 581 height 12
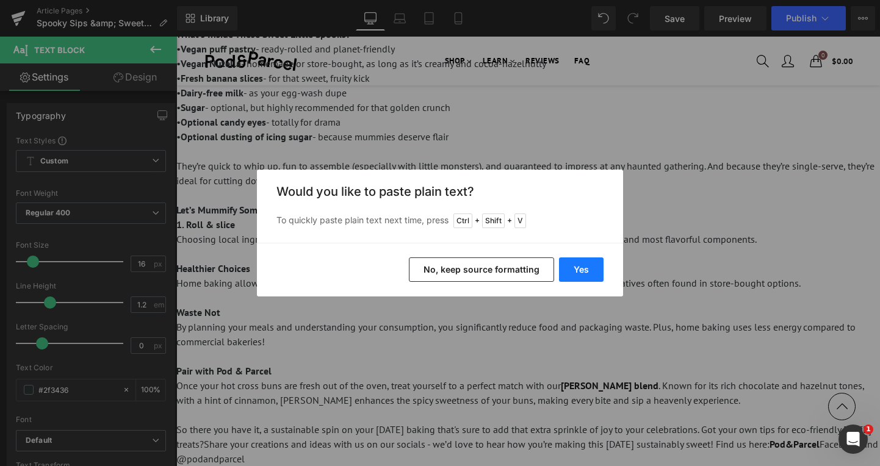
click at [587, 277] on button "Yes" at bounding box center [581, 270] width 45 height 24
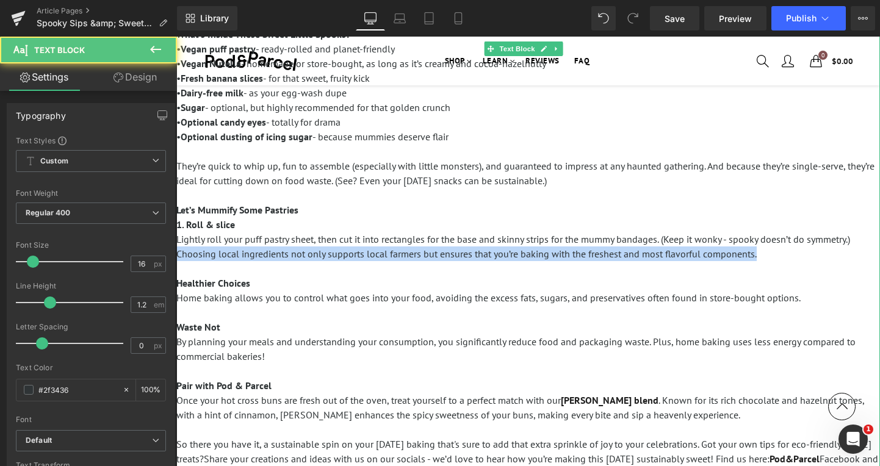
click at [773, 252] on p "Choosing local ingredients not only supports local farmers but ensures that you…" at bounding box center [528, 269] width 704 height 44
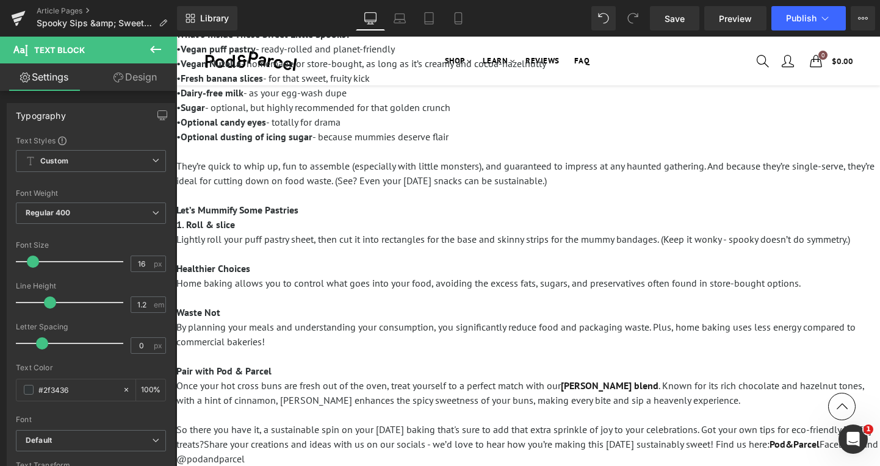
click at [270, 259] on p "Healthier Choices" at bounding box center [528, 261] width 704 height 29
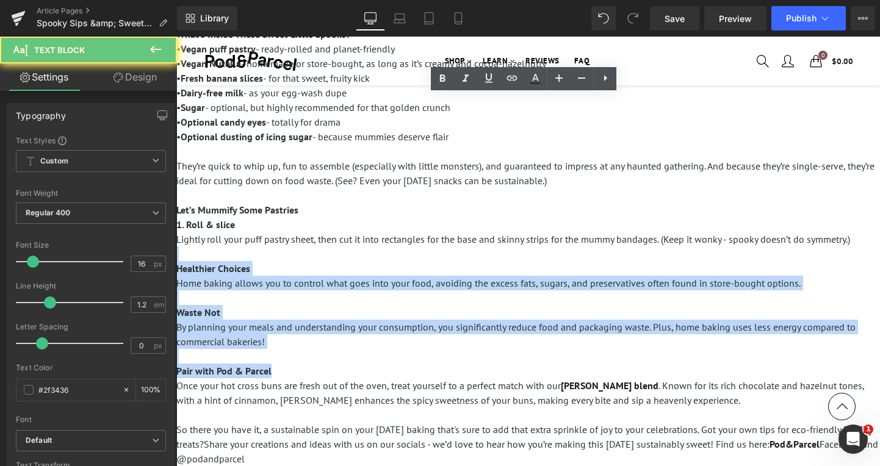
drag, startPoint x: 355, startPoint y: 339, endPoint x: 429, endPoint y: 359, distance: 76.0
click at [396, 371] on div "Spooky season is here, and we’re cooking up something that’s more treat than tr…" at bounding box center [528, 195] width 704 height 542
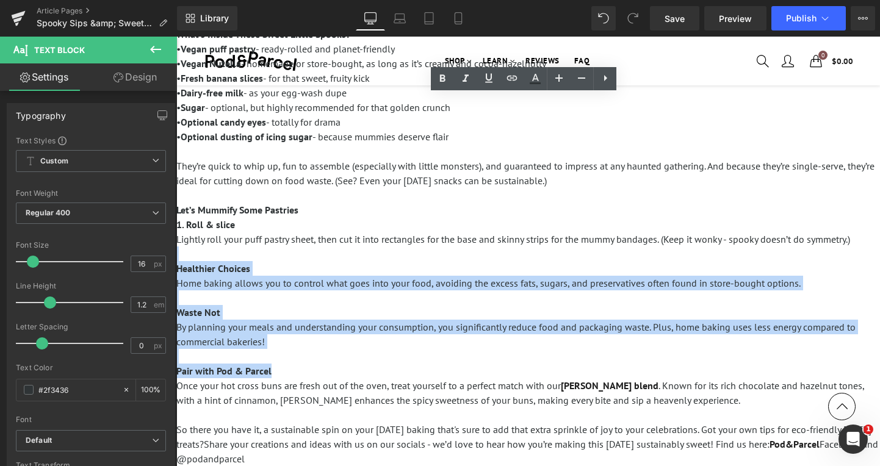
scroll to position [305, 0]
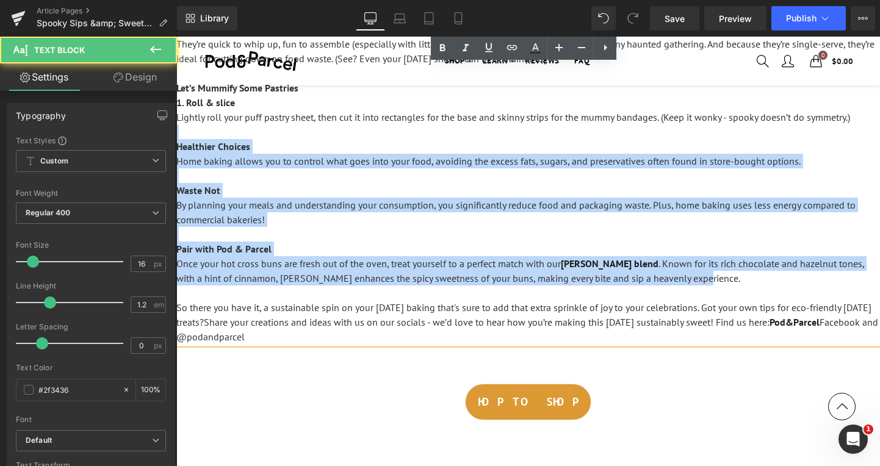
click at [675, 278] on p "By planning your meals and understanding your consumption, you significantly re…" at bounding box center [528, 271] width 704 height 147
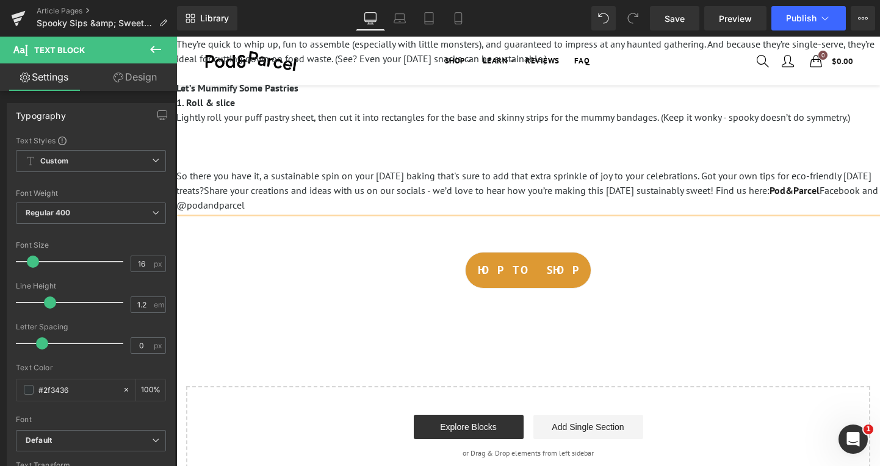
click at [279, 142] on p at bounding box center [528, 146] width 704 height 15
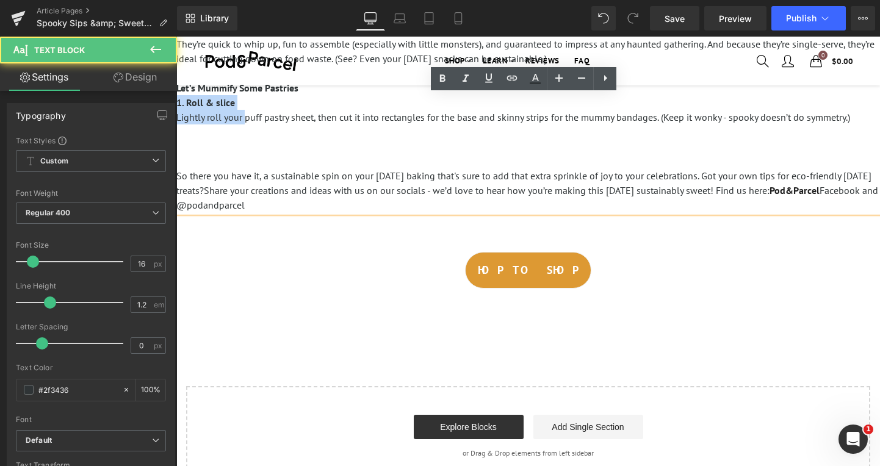
drag, startPoint x: 247, startPoint y: 120, endPoint x: 350, endPoint y: 144, distance: 106.6
click at [176, 106] on html "Sign in close We've sent you an email with a link to update your password. A pa…" at bounding box center [528, 284] width 704 height 1107
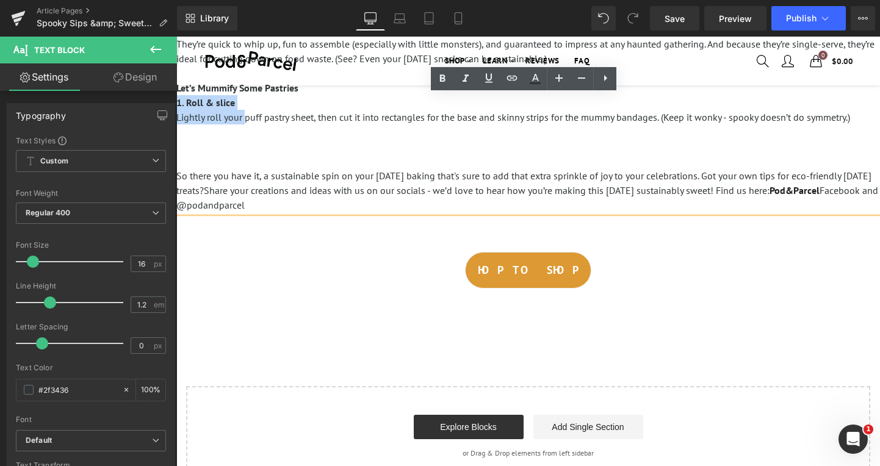
copy div "1. Roll & slice Lightly roll your"
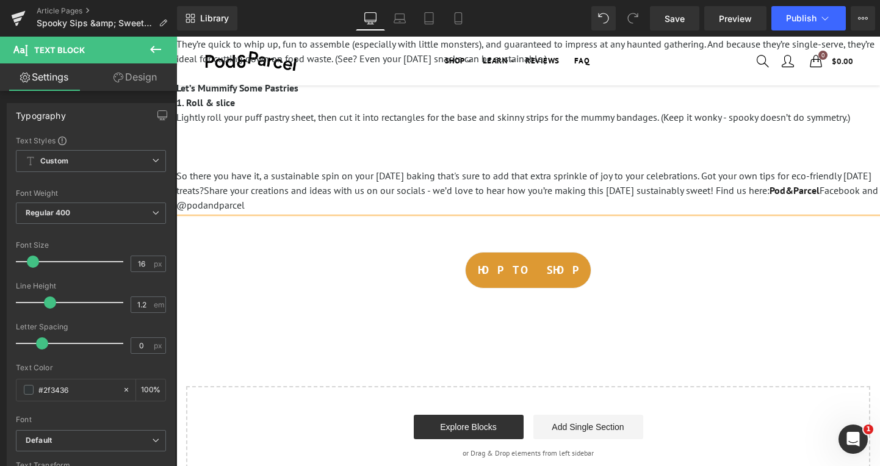
click at [202, 140] on p at bounding box center [528, 146] width 704 height 15
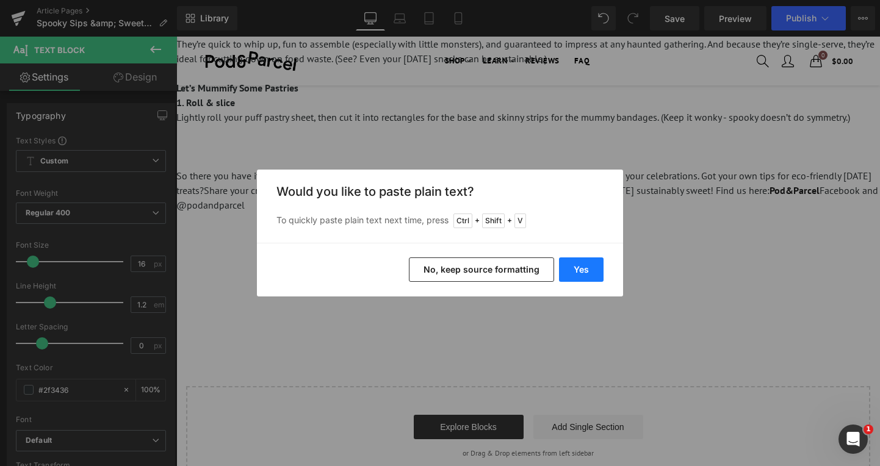
click at [581, 267] on button "Yes" at bounding box center [581, 270] width 45 height 24
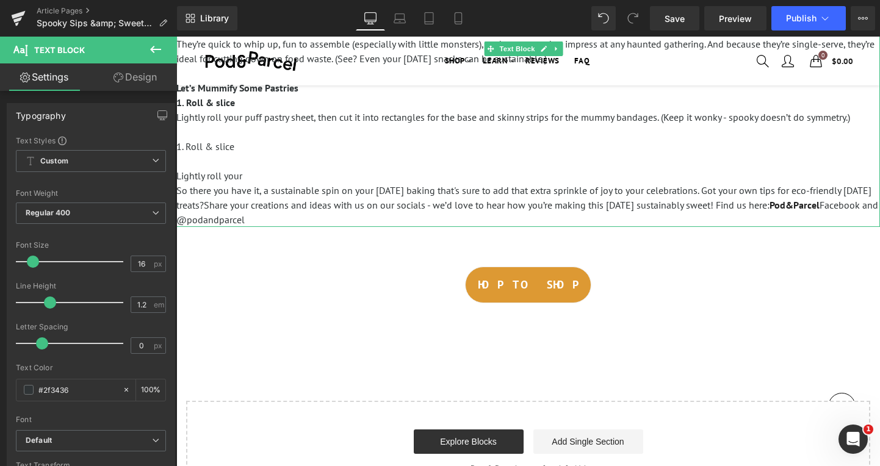
click at [268, 147] on p "1. Roll & slice" at bounding box center [528, 146] width 704 height 15
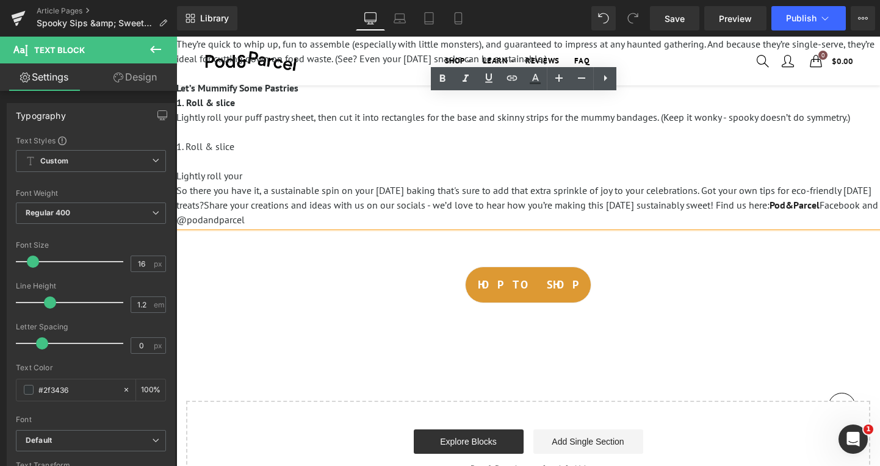
drag, startPoint x: 252, startPoint y: 175, endPoint x: 351, endPoint y: 184, distance: 99.3
click at [176, 145] on html "Sign in close We've sent you an email with a link to update your password. A pa…" at bounding box center [528, 292] width 704 height 1122
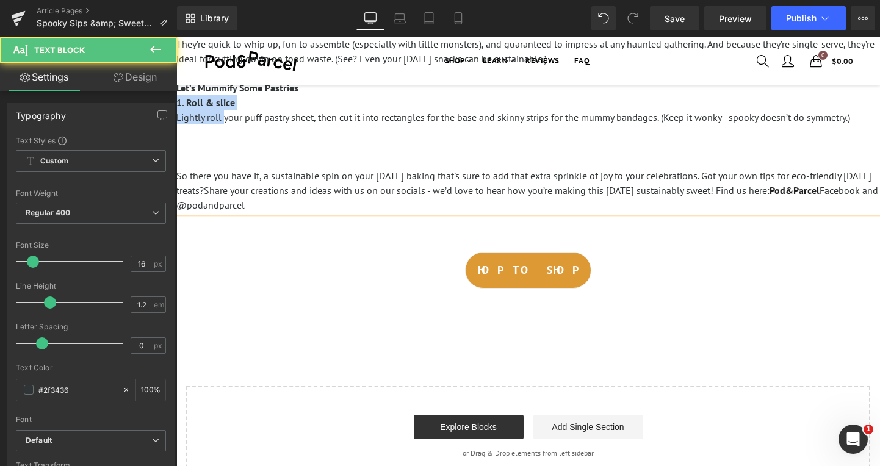
drag, startPoint x: 224, startPoint y: 120, endPoint x: 350, endPoint y: 143, distance: 128.5
click at [176, 103] on html "Sign in close We've sent you an email with a link to update your password. A pa…" at bounding box center [528, 284] width 704 height 1107
copy div "1. Roll & slice Lightly roll"
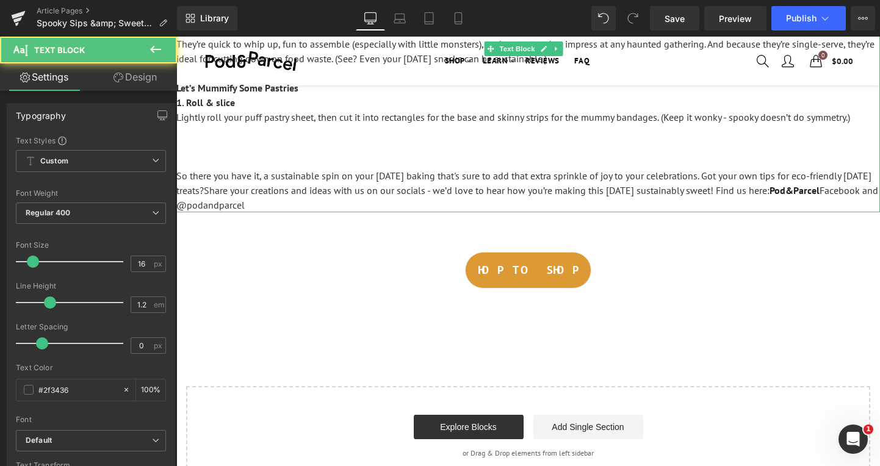
click at [194, 147] on p at bounding box center [528, 146] width 704 height 15
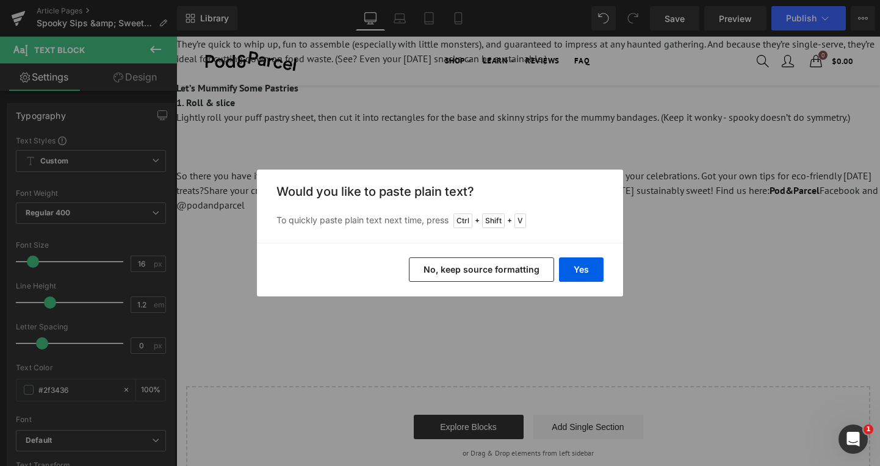
click at [501, 274] on button "No, keep source formatting" at bounding box center [481, 270] width 145 height 24
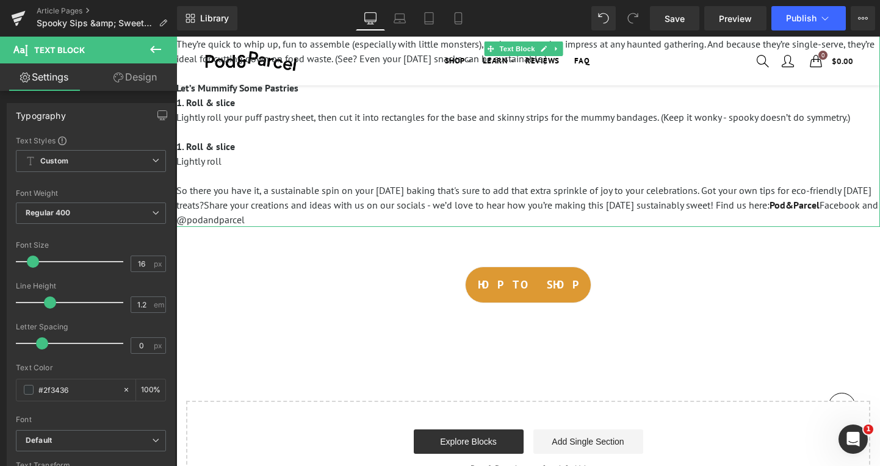
click at [245, 158] on p "Lightly roll" at bounding box center [528, 161] width 704 height 15
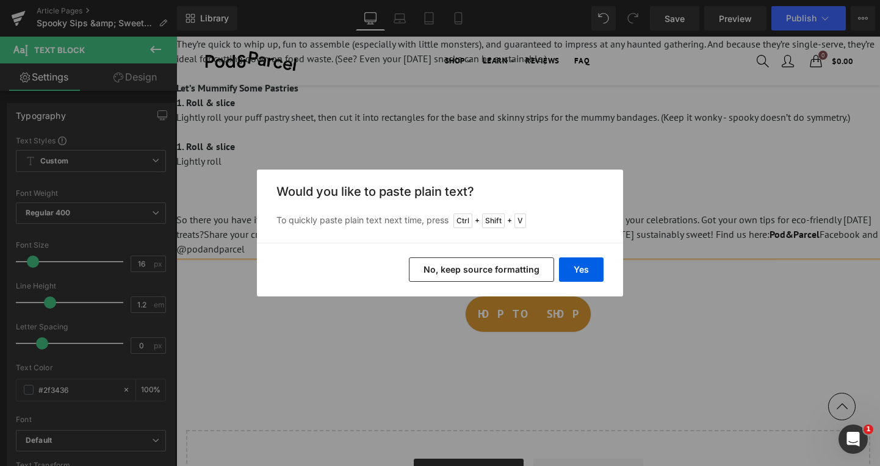
click at [463, 276] on button "No, keep source formatting" at bounding box center [481, 270] width 145 height 24
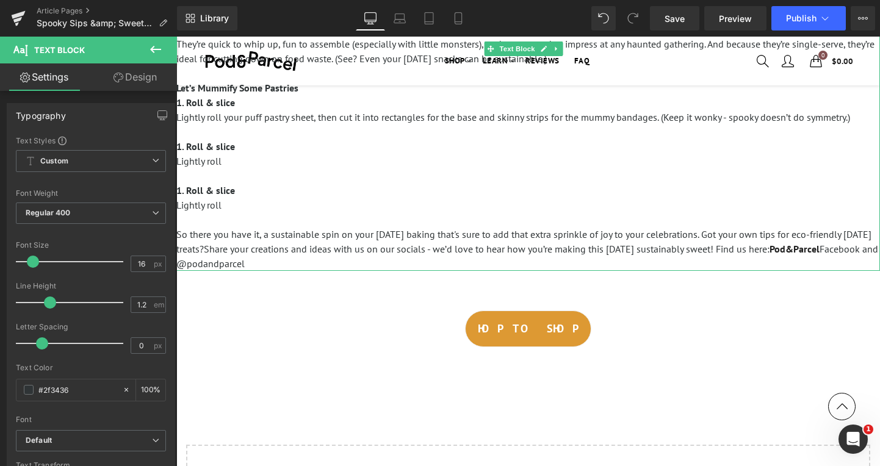
click at [367, 206] on p "Lightly roll" at bounding box center [528, 205] width 704 height 15
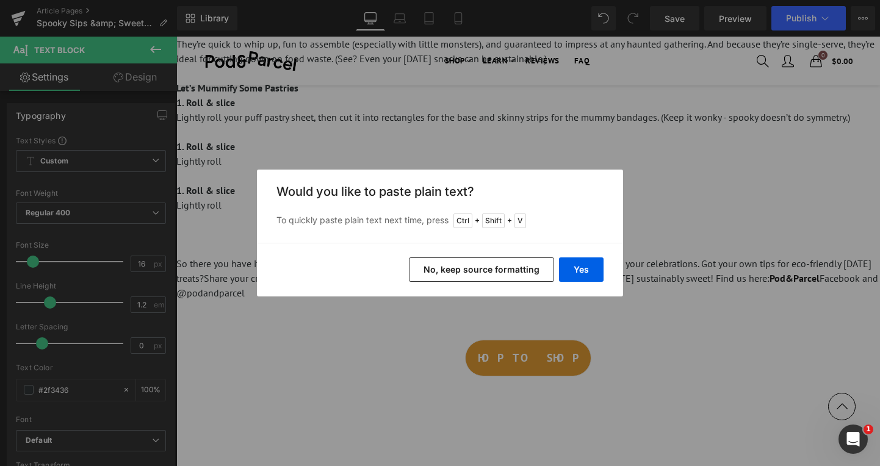
click at [494, 273] on button "No, keep source formatting" at bounding box center [481, 270] width 145 height 24
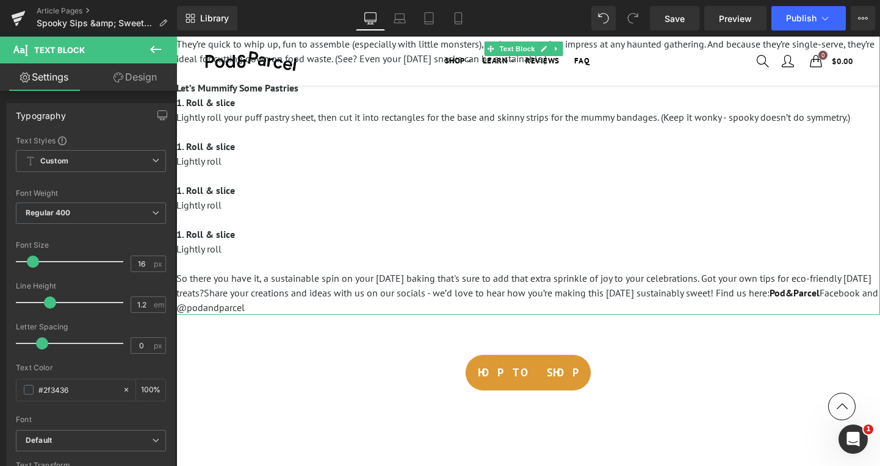
click at [270, 141] on p "1. Roll & slice" at bounding box center [528, 146] width 704 height 15
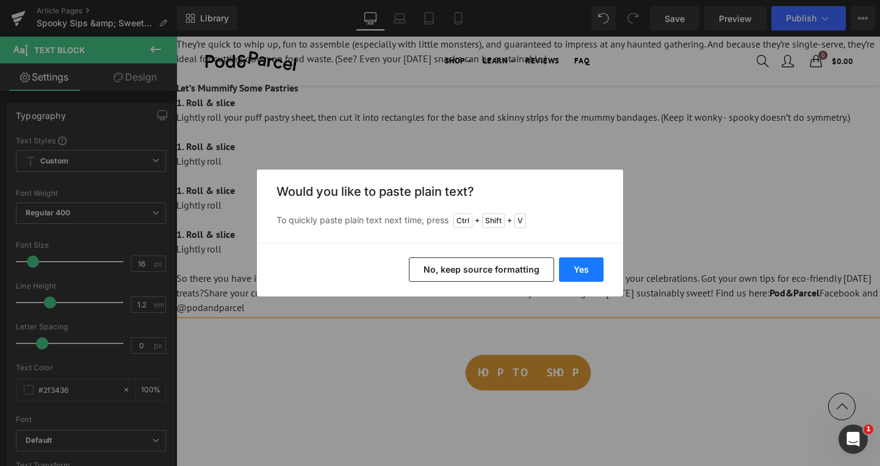
click at [574, 263] on button "Yes" at bounding box center [581, 270] width 45 height 24
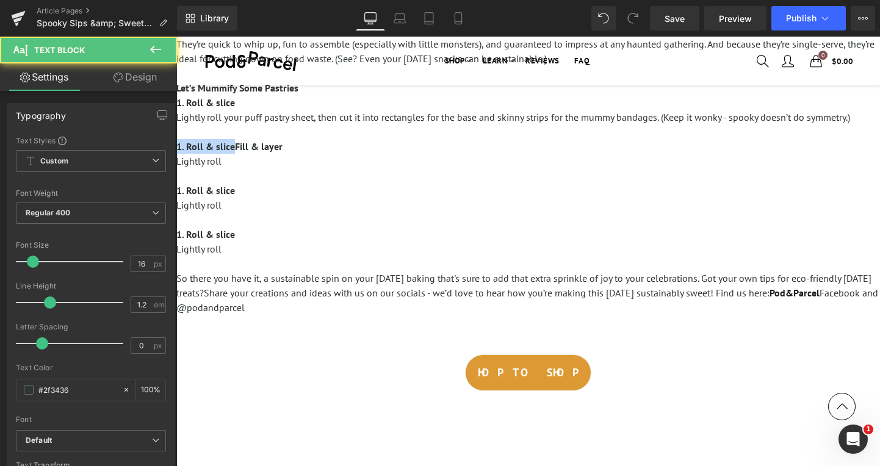
drag, startPoint x: 234, startPoint y: 148, endPoint x: 245, endPoint y: 170, distance: 24.6
click at [176, 148] on span "1. Roll & sliceFill & layer" at bounding box center [229, 146] width 106 height 12
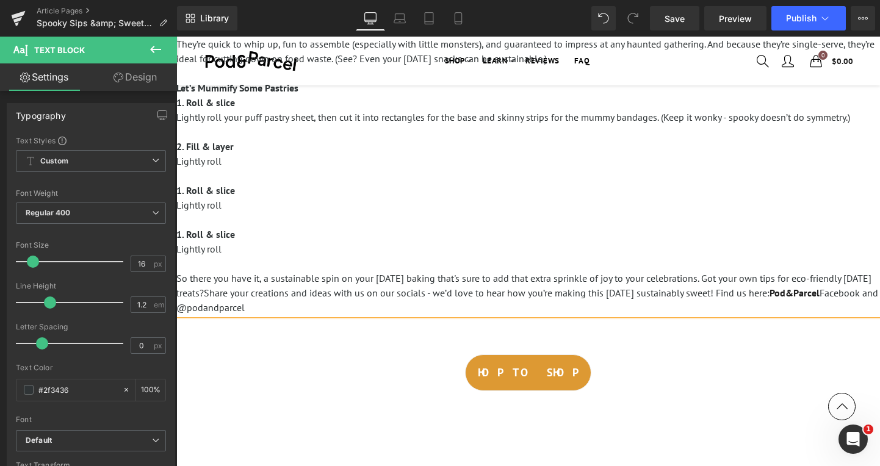
click at [255, 161] on p "Lightly roll" at bounding box center [528, 161] width 704 height 15
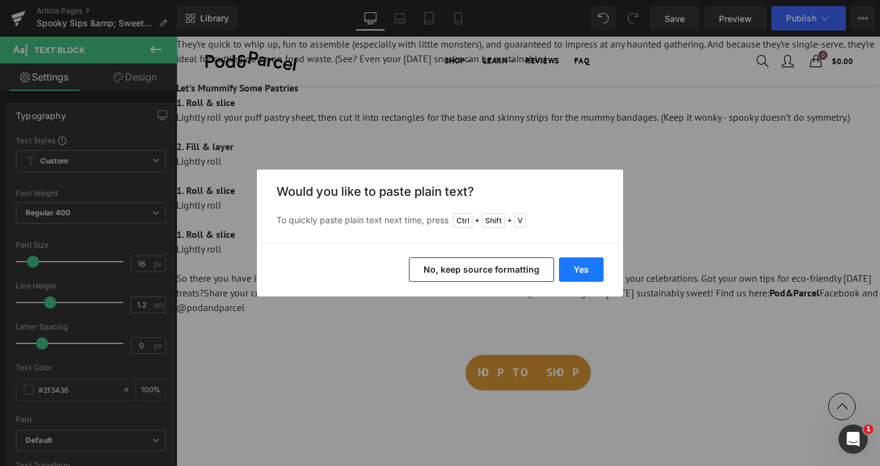
click at [572, 269] on button "Yes" at bounding box center [581, 270] width 45 height 24
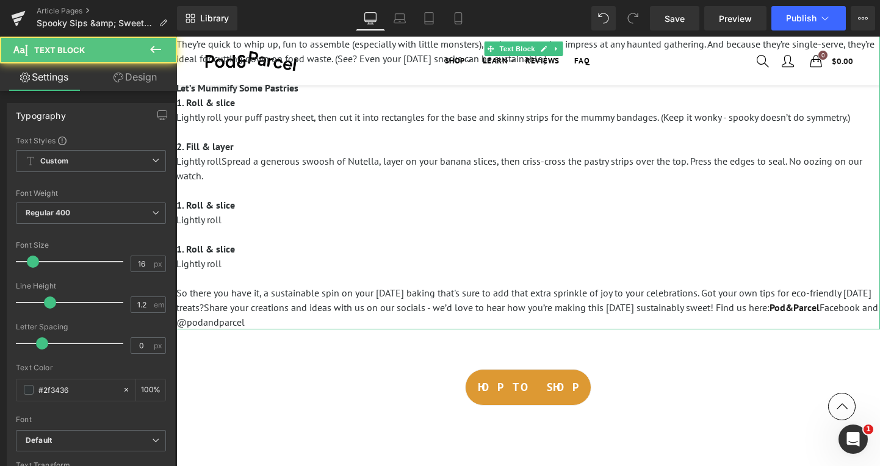
click at [222, 161] on span "Lightly roll Spread a generous swoosh of Nutella, layer on your banana slices, …" at bounding box center [519, 168] width 686 height 27
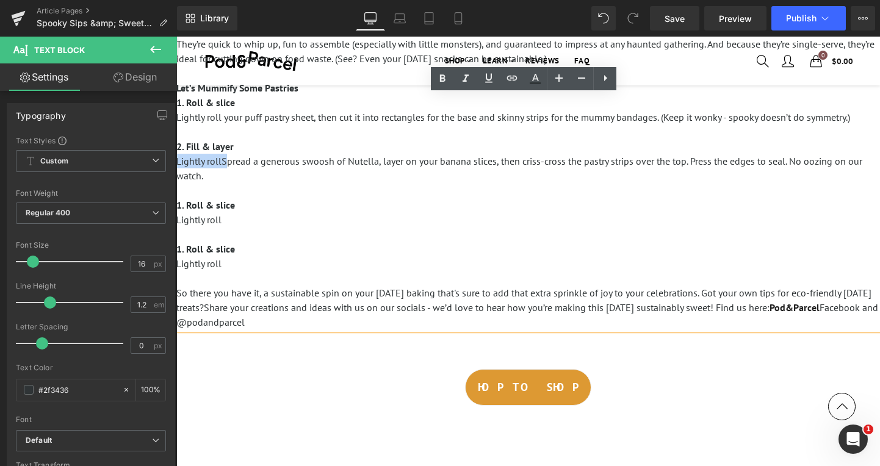
drag, startPoint x: 225, startPoint y: 162, endPoint x: 177, endPoint y: 163, distance: 47.6
click at [177, 163] on span "Lightly roll Spread a generous swoosh of Nutella, layer on your banana slices, …" at bounding box center [519, 168] width 686 height 27
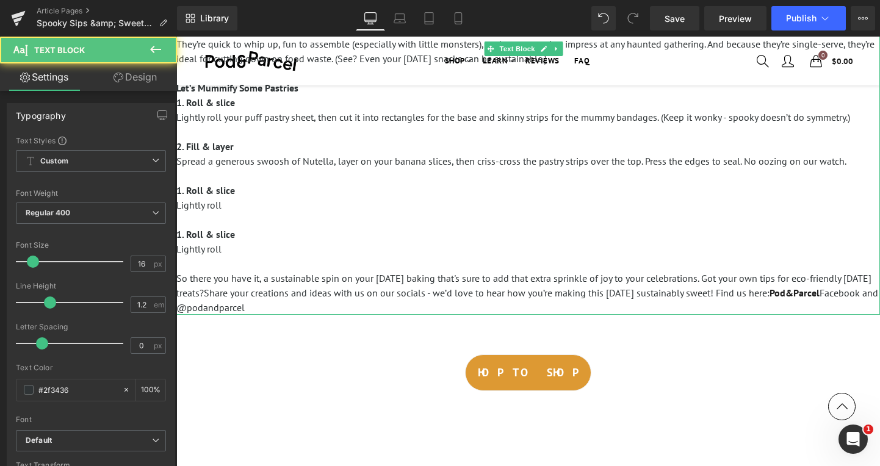
click at [246, 192] on p "1. Roll & slice" at bounding box center [528, 190] width 704 height 15
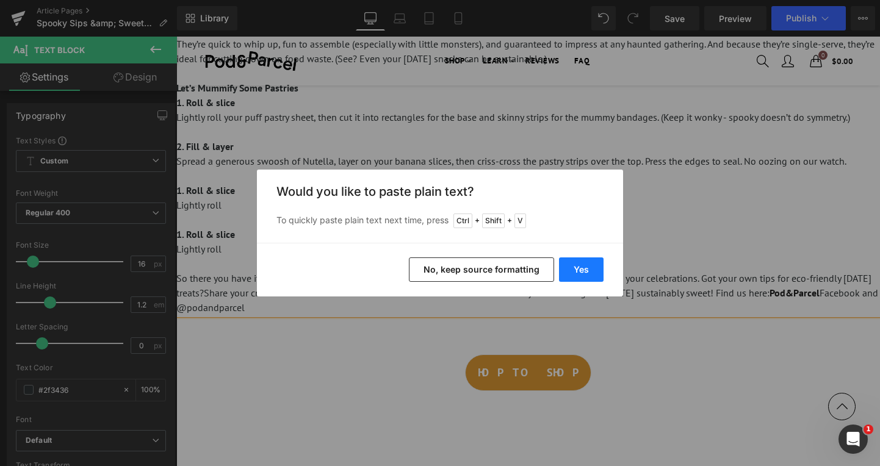
click at [575, 271] on button "Yes" at bounding box center [581, 270] width 45 height 24
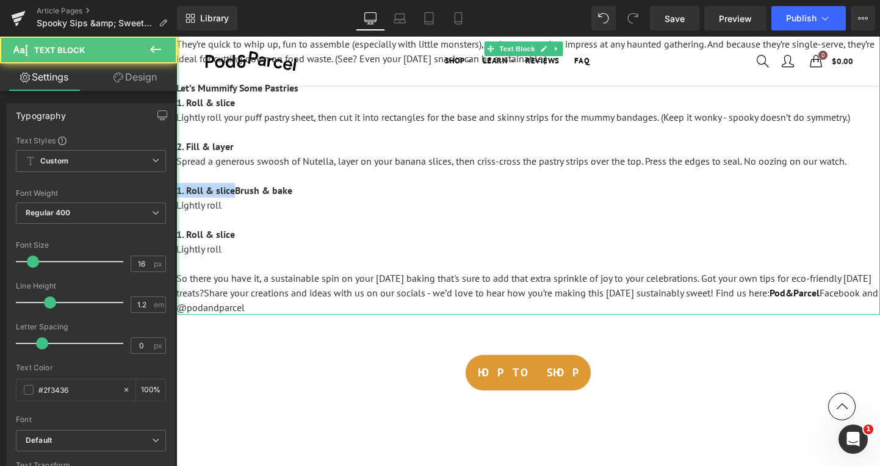
drag, startPoint x: 236, startPoint y: 192, endPoint x: 179, endPoint y: 192, distance: 56.8
click at [179, 192] on div "Spooky season is here, and we’re cooking up something that’s more treat than tr…" at bounding box center [528, 58] width 704 height 513
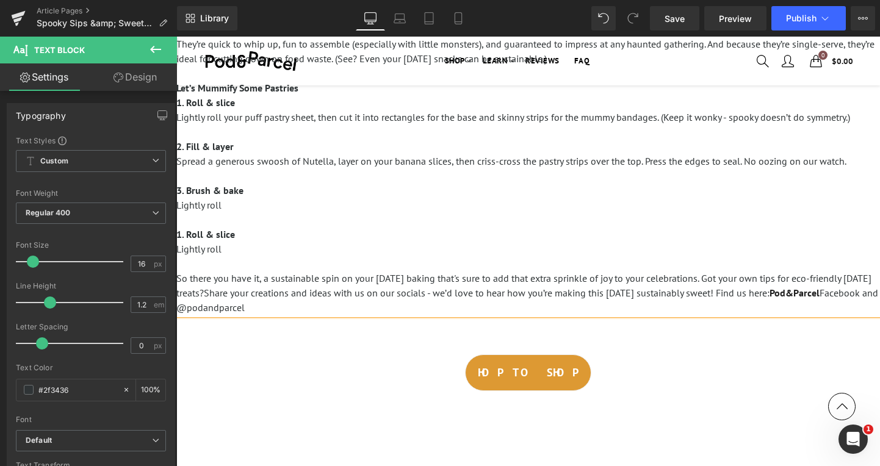
click at [254, 205] on p "Lightly roll" at bounding box center [528, 205] width 704 height 15
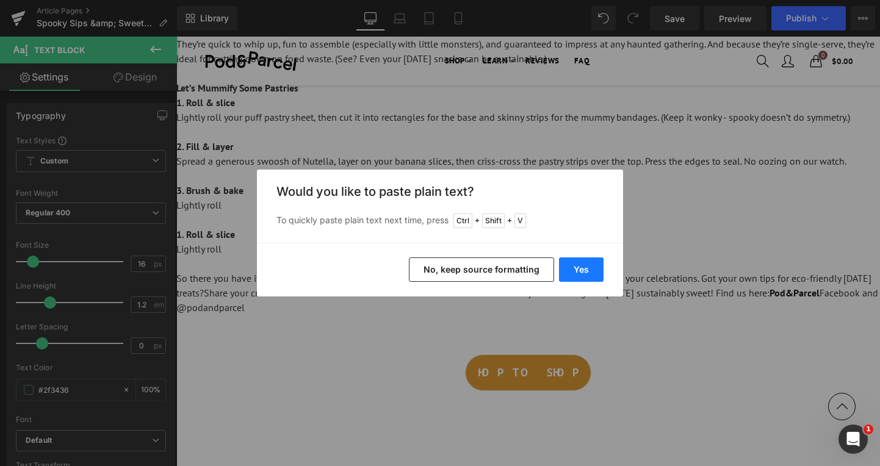
click at [587, 269] on button "Yes" at bounding box center [581, 270] width 45 height 24
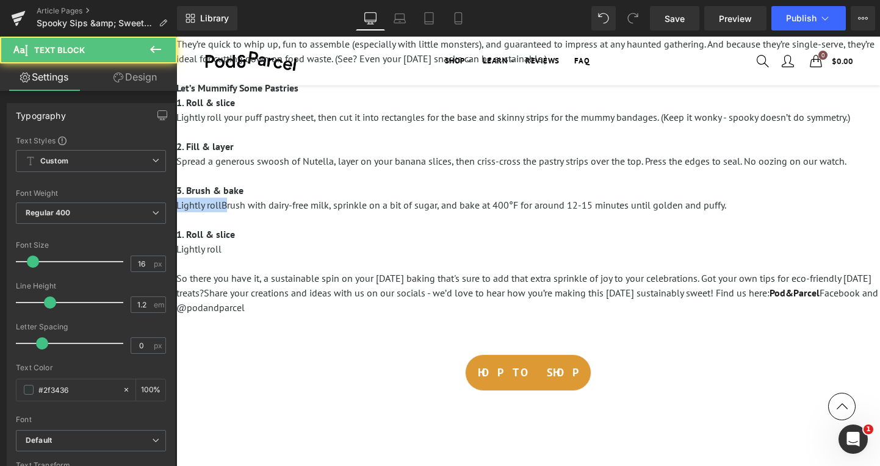
drag, startPoint x: 224, startPoint y: 205, endPoint x: 163, endPoint y: 209, distance: 61.2
click at [176, 209] on html "Sign in close We've sent you an email with a link to update your password. A pa…" at bounding box center [528, 336] width 704 height 1210
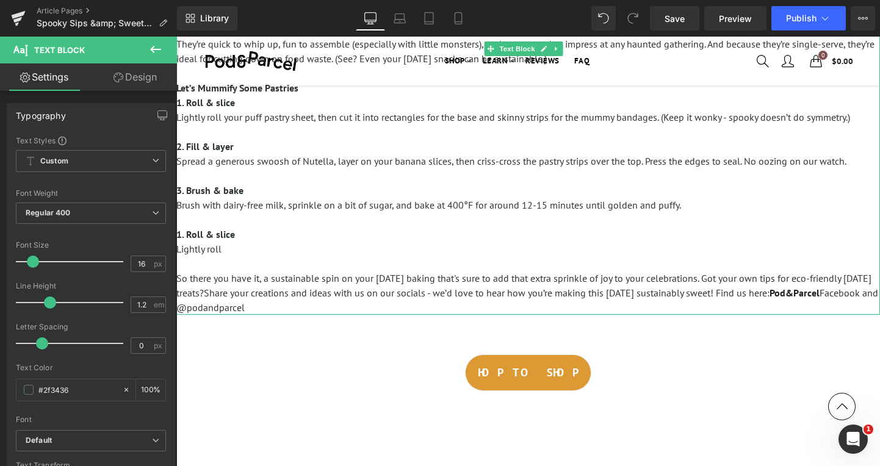
click at [252, 233] on p "1. Roll & slice" at bounding box center [528, 234] width 704 height 15
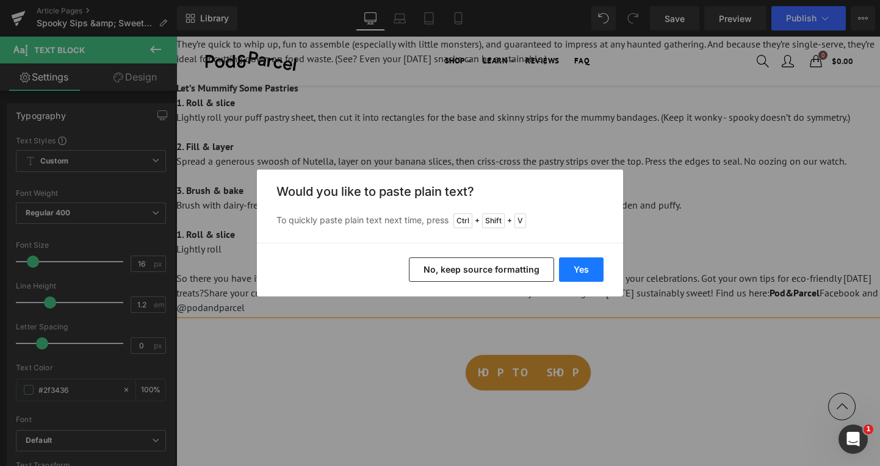
click at [572, 266] on button "Yes" at bounding box center [581, 270] width 45 height 24
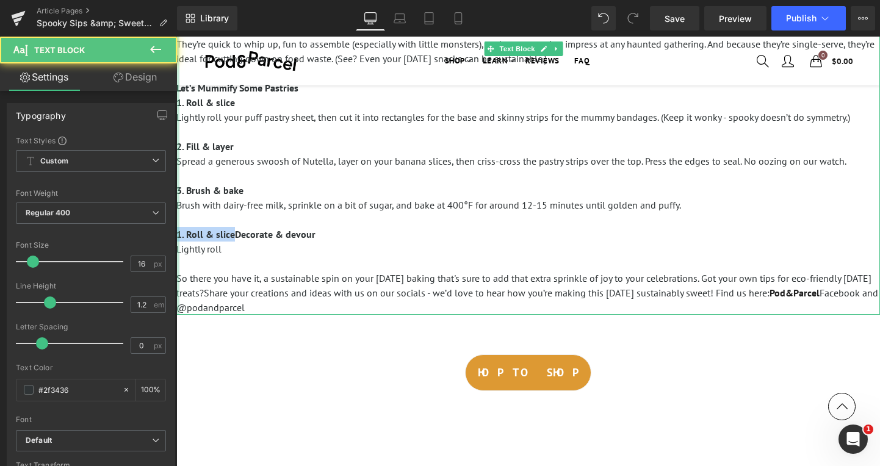
drag, startPoint x: 234, startPoint y: 233, endPoint x: 190, endPoint y: 242, distance: 45.4
click at [178, 236] on div "Spooky season is here, and we’re cooking up something that’s more treat than tr…" at bounding box center [528, 58] width 704 height 513
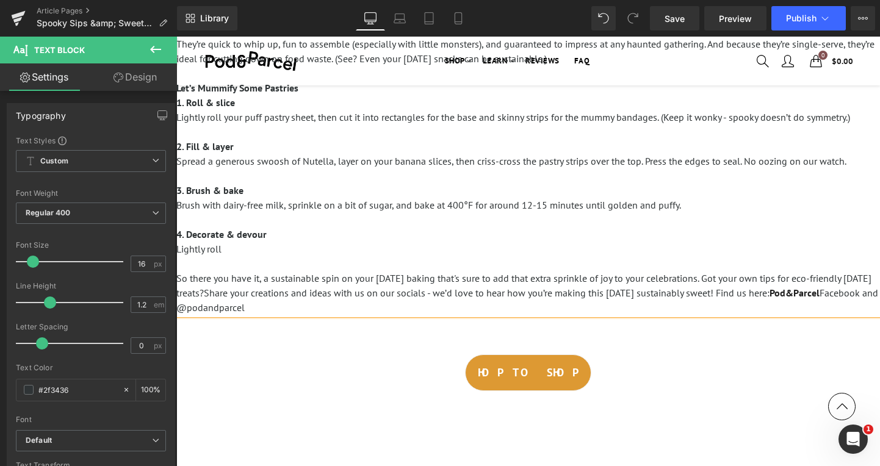
click at [277, 247] on p "Lightly roll" at bounding box center [528, 249] width 704 height 15
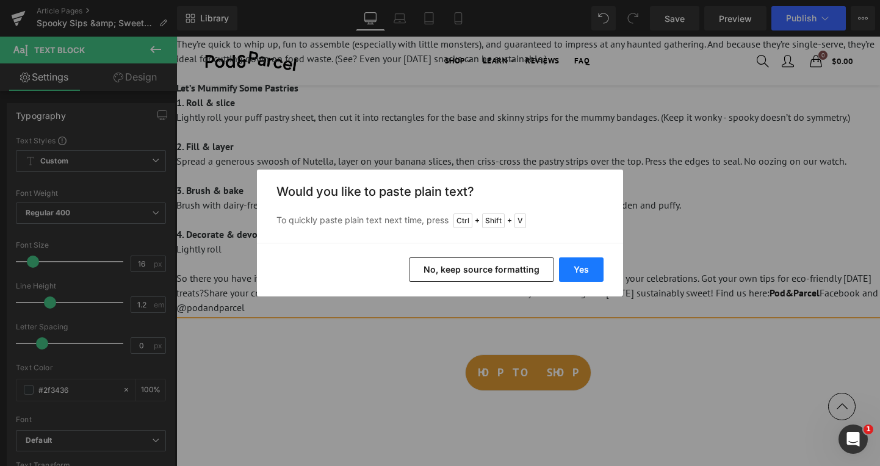
click at [573, 263] on button "Yes" at bounding box center [581, 270] width 45 height 24
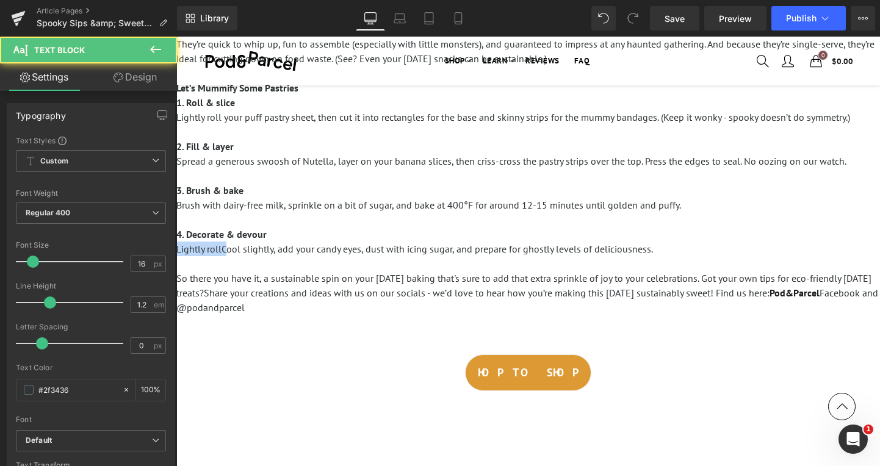
drag, startPoint x: 225, startPoint y: 250, endPoint x: 168, endPoint y: 248, distance: 57.4
click at [176, 248] on html "Sign in close We've sent you an email with a link to update your password. A pa…" at bounding box center [528, 336] width 704 height 1210
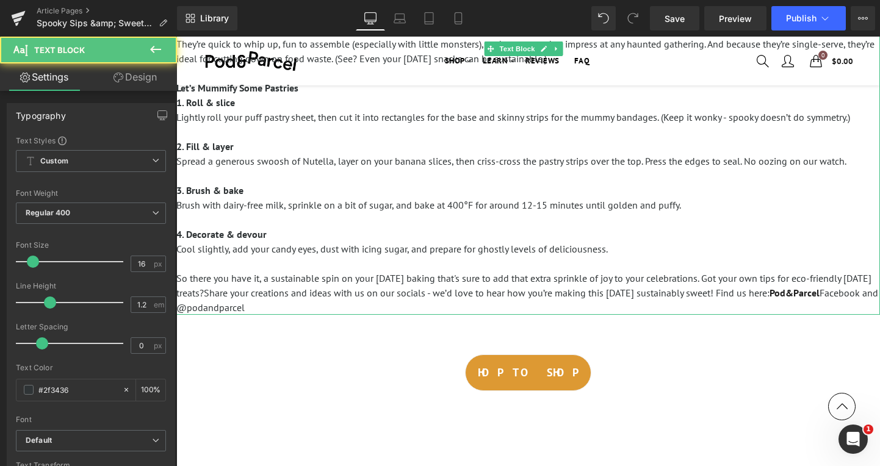
click at [636, 253] on p "Cool slightly, add your candy eyes, dust with icing sugar, and prepare for ghos…" at bounding box center [528, 249] width 704 height 15
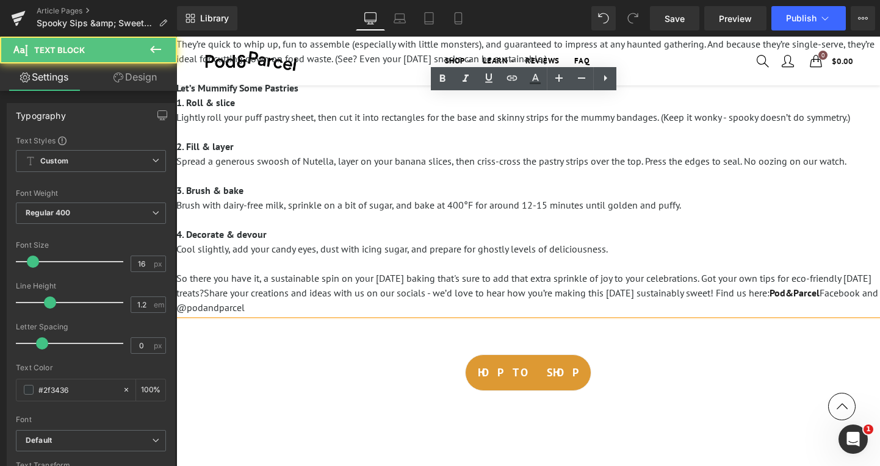
scroll to position [244, 0]
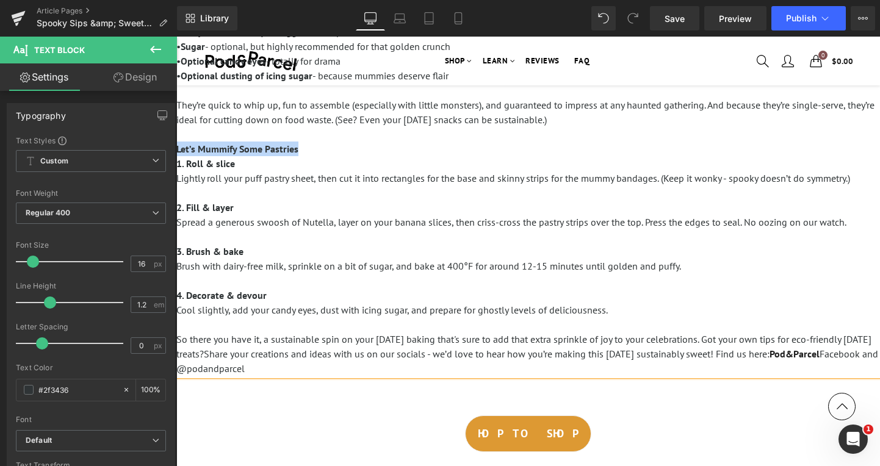
drag, startPoint x: 338, startPoint y: 143, endPoint x: 178, endPoint y: 148, distance: 160.0
click at [178, 148] on p "They’re quick to whip up, fun to assemble (especially with little monsters), an…" at bounding box center [528, 134] width 704 height 73
copy span "Let’s Mummify Some Pastries"
click at [670, 303] on p "Cool slightly, add your candy eyes, dust with icing sugar, and prepare for ghos…" at bounding box center [528, 310] width 704 height 15
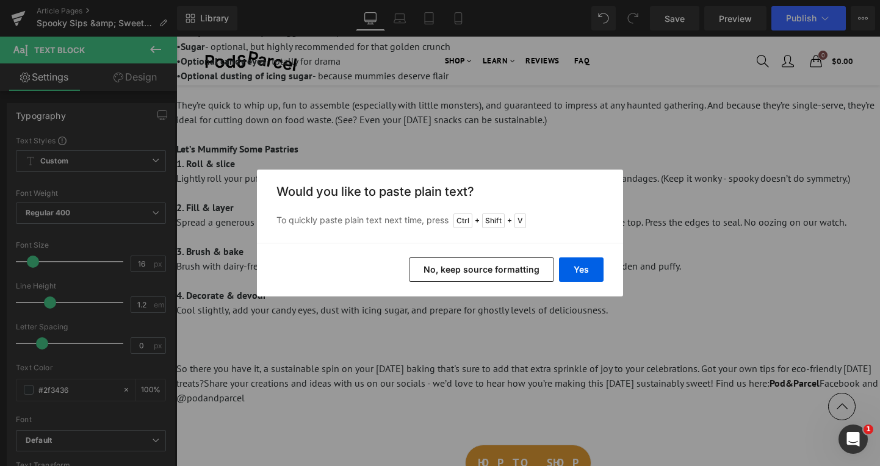
click at [516, 272] on button "No, keep source formatting" at bounding box center [481, 270] width 145 height 24
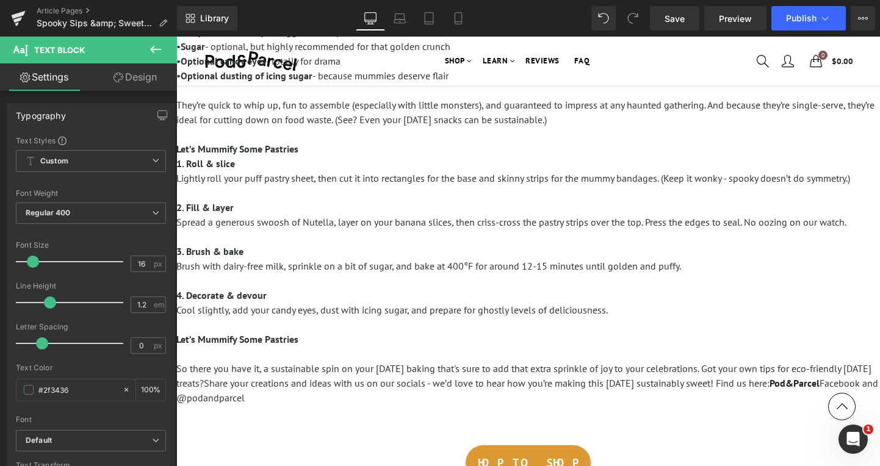
click at [350, 340] on p "Let’s Mummify Some Pastries" at bounding box center [528, 339] width 704 height 15
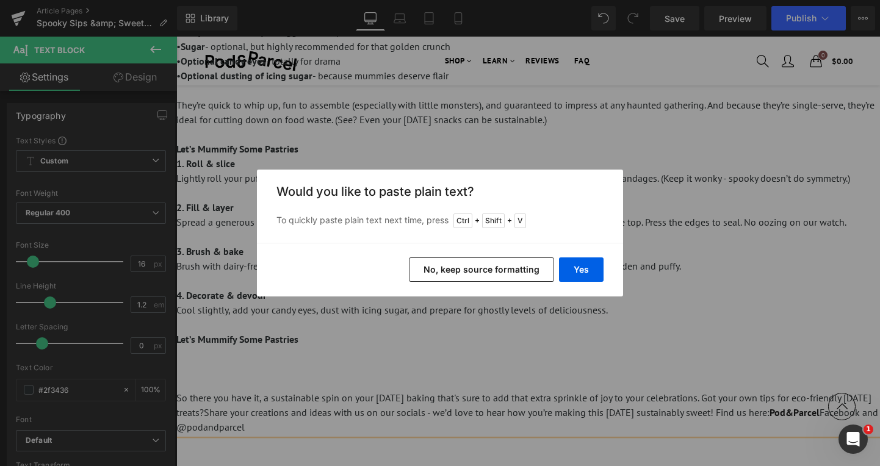
click at [477, 266] on button "No, keep source formatting" at bounding box center [481, 270] width 145 height 24
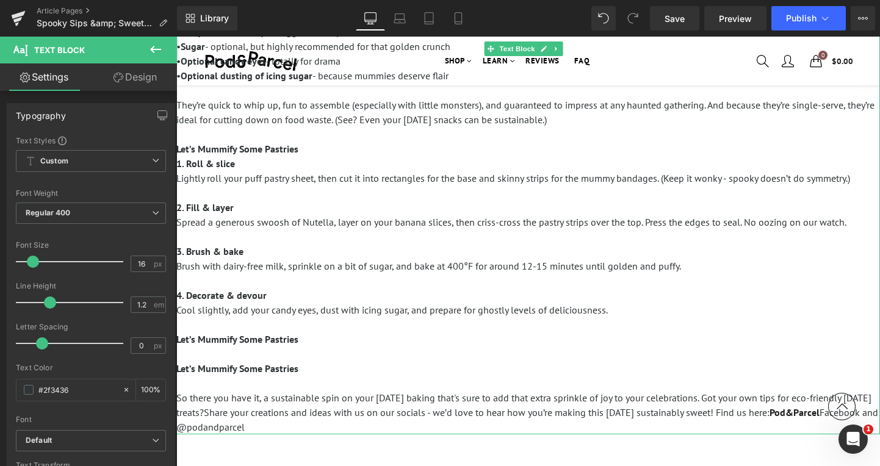
click at [311, 353] on p at bounding box center [528, 354] width 704 height 15
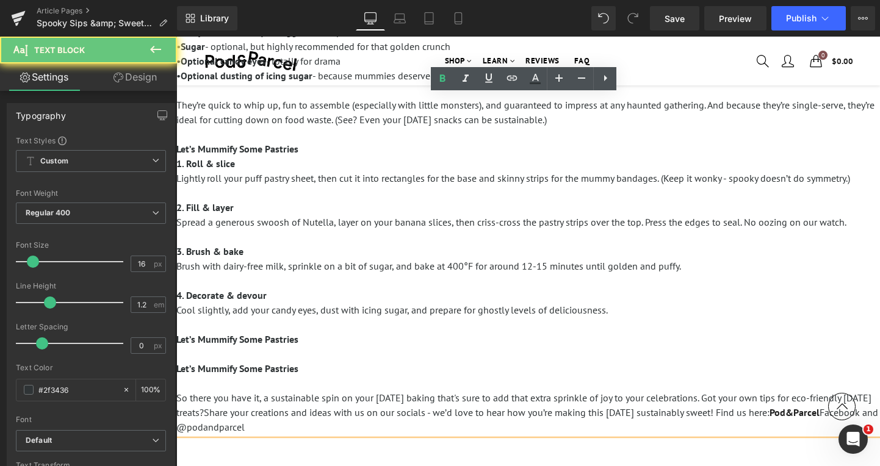
click at [319, 337] on p "Let’s Mummify Some Pastries" at bounding box center [528, 339] width 704 height 15
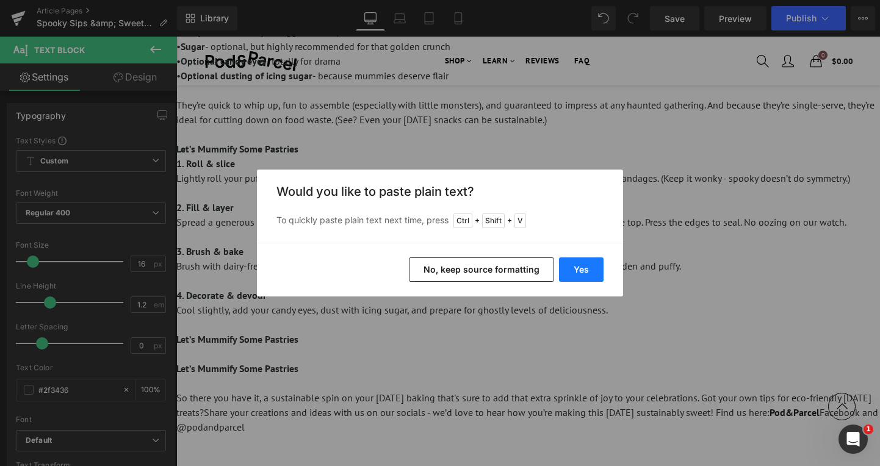
click at [588, 270] on button "Yes" at bounding box center [581, 270] width 45 height 24
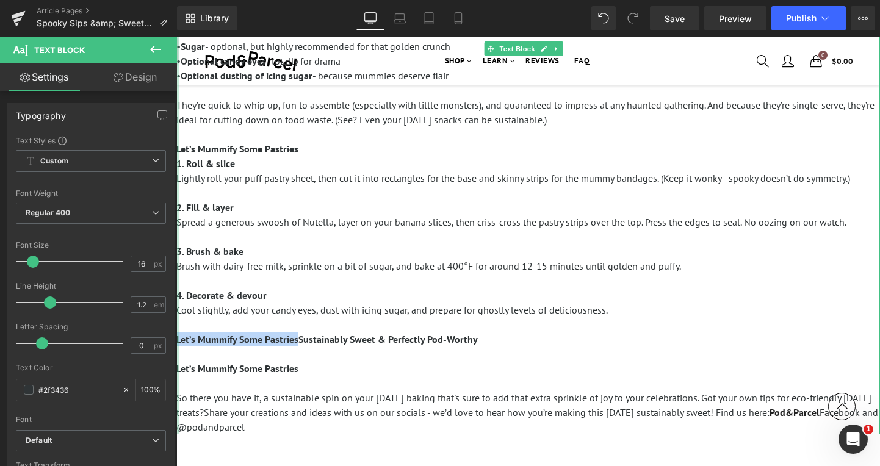
drag, startPoint x: 297, startPoint y: 339, endPoint x: 206, endPoint y: 347, distance: 91.4
click at [179, 341] on span "Let’s Mummify Some PastriesSustainably Sweet & Perfectly Pod-Worthy" at bounding box center [327, 339] width 302 height 12
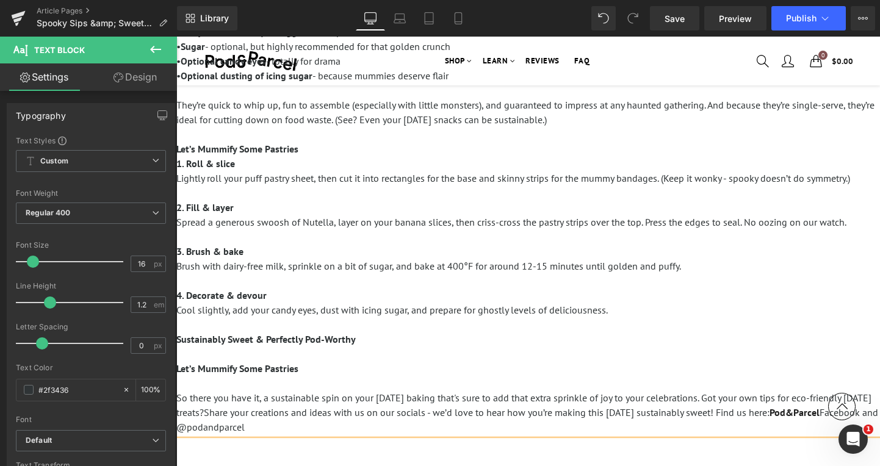
click at [321, 313] on span "Cool slightly, add your candy eyes, dust with icing sugar, and prepare for ghos…" at bounding box center [392, 310] width 432 height 12
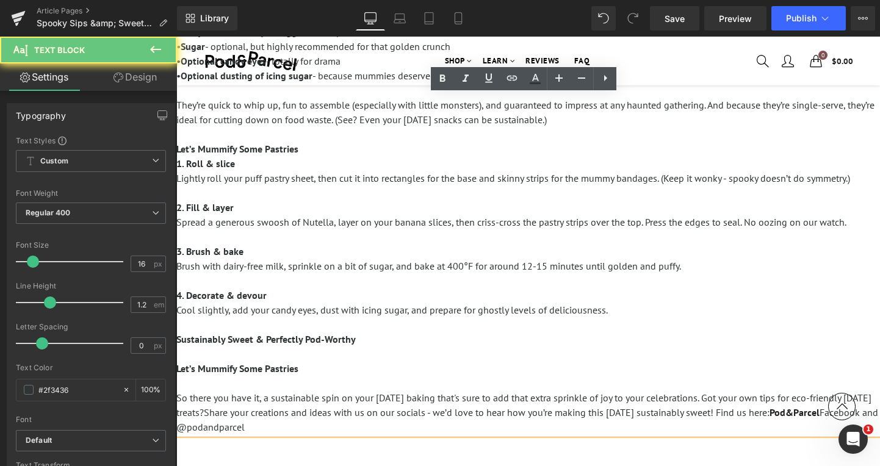
click at [229, 355] on p at bounding box center [528, 354] width 704 height 15
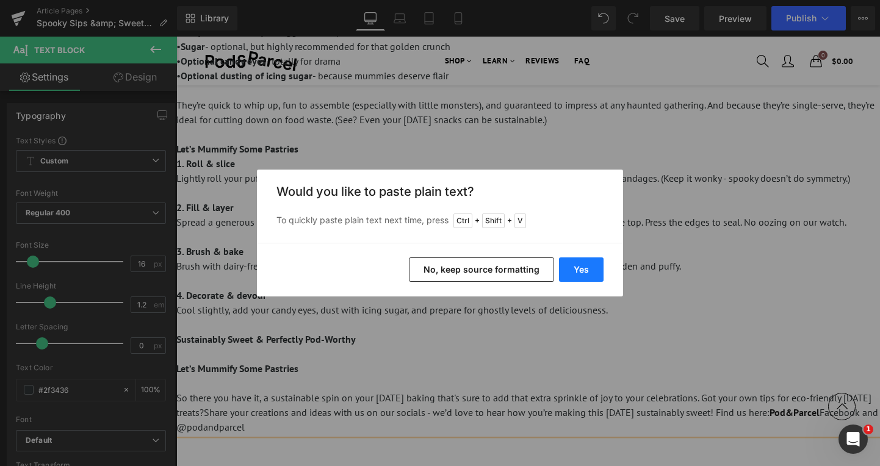
click at [581, 273] on button "Yes" at bounding box center [581, 270] width 45 height 24
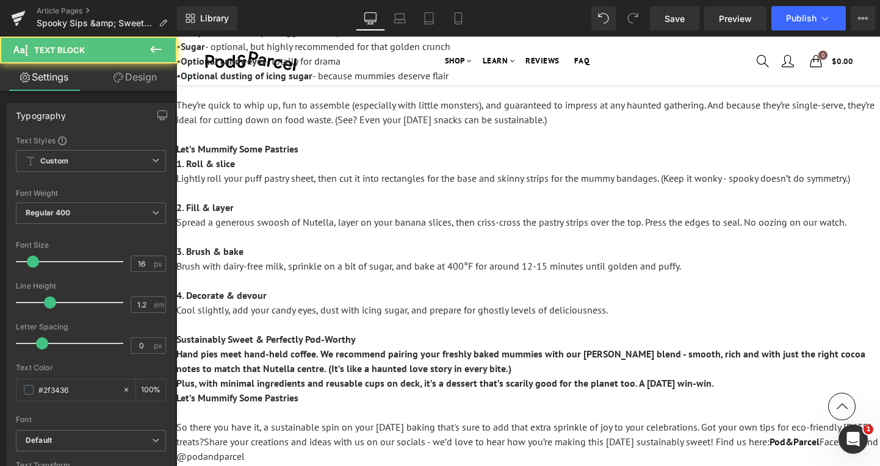
drag, startPoint x: 754, startPoint y: 384, endPoint x: 348, endPoint y: 391, distance: 406.0
click at [176, 354] on html "Sign in close We've sent you an email with a link to update your password. A pa…" at bounding box center [528, 441] width 704 height 1298
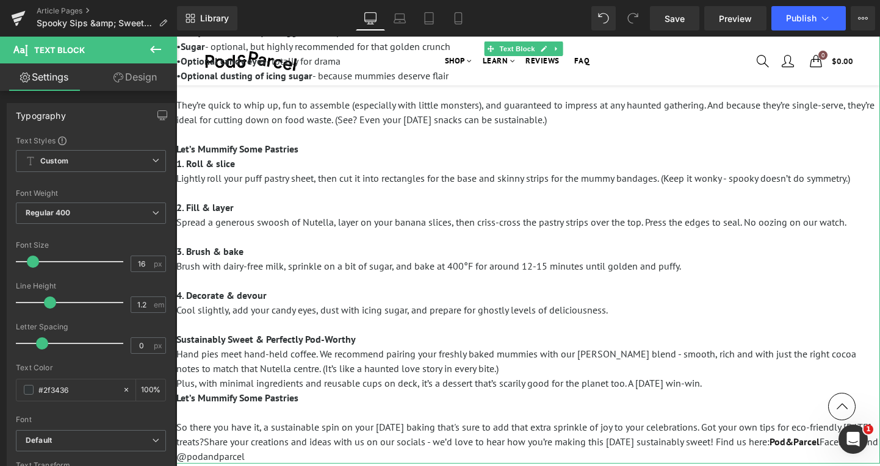
click at [565, 378] on span "Plus, with minimal ingredients and reusable cups on deck, it’s a dessert that’s…" at bounding box center [439, 383] width 526 height 12
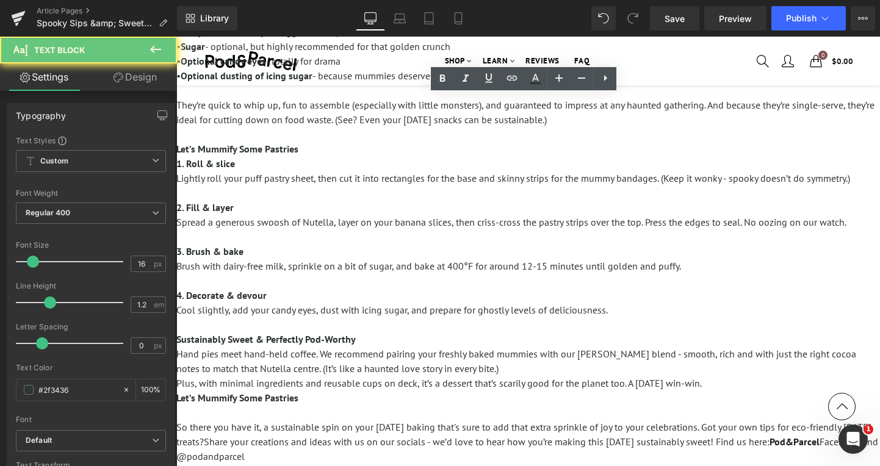
click at [565, 368] on p "Hand pies meet hand-held coffee. We recommend pairing your freshly baked mummie…" at bounding box center [528, 361] width 704 height 29
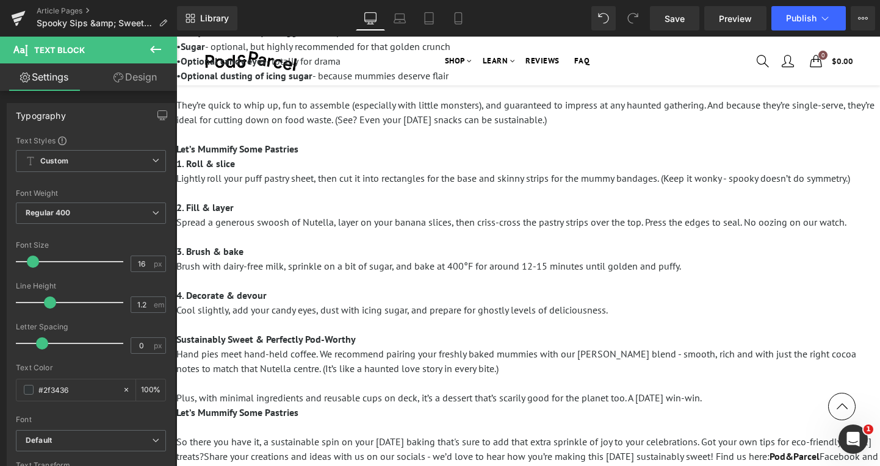
click at [802, 403] on p "Plus, with minimal ingredients and reusable cups on deck, it’s a dessert that’s…" at bounding box center [528, 398] width 704 height 15
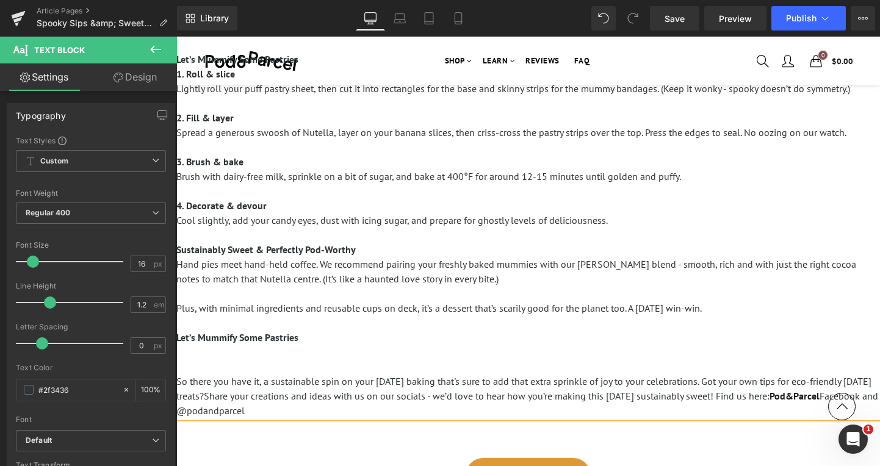
scroll to position [427, 0]
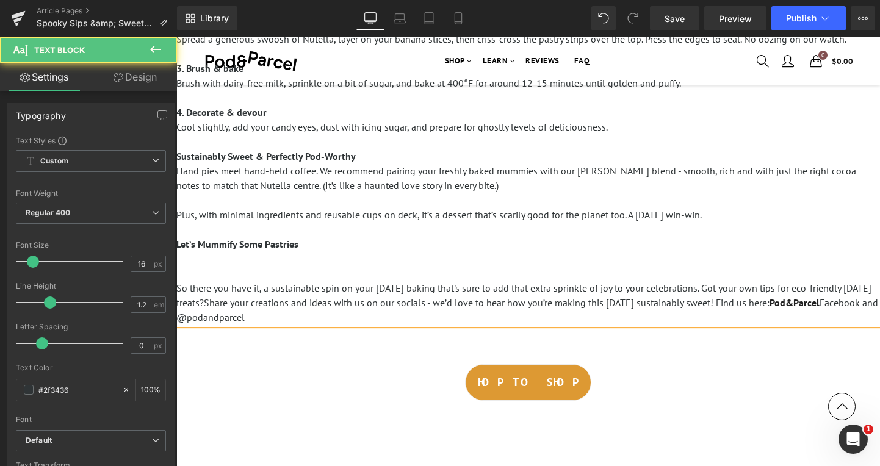
click at [212, 259] on p at bounding box center [528, 259] width 704 height 15
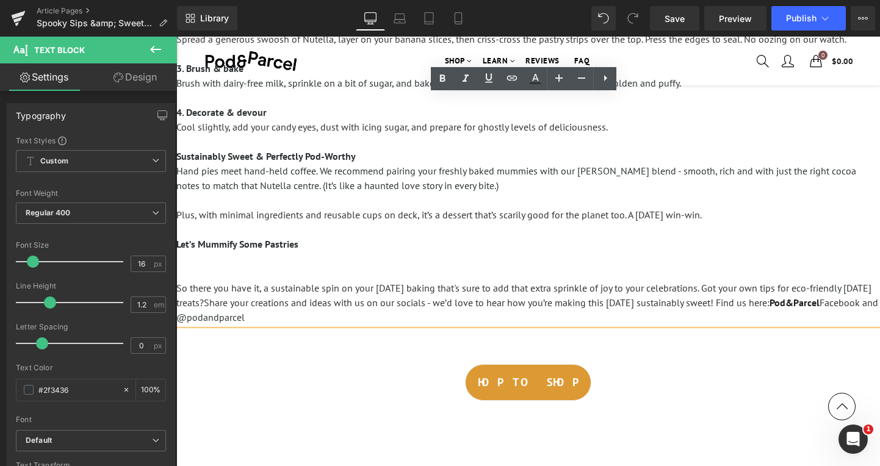
click at [248, 253] on p at bounding box center [528, 259] width 704 height 15
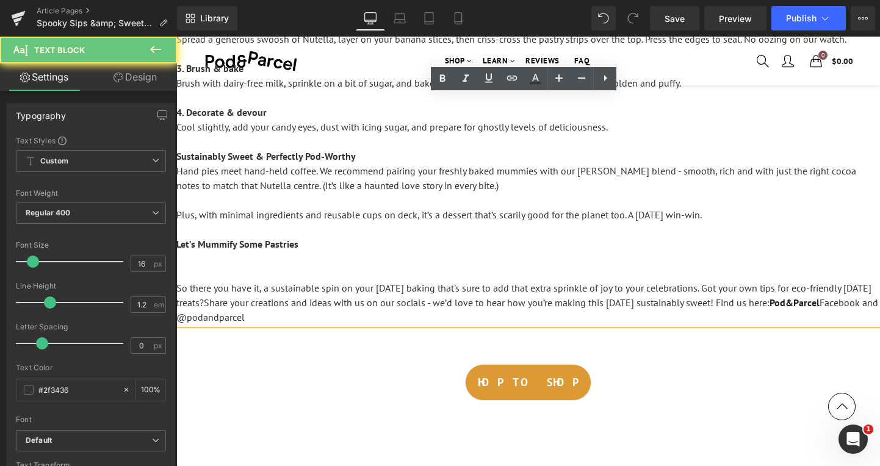
click at [248, 255] on p at bounding box center [528, 259] width 704 height 15
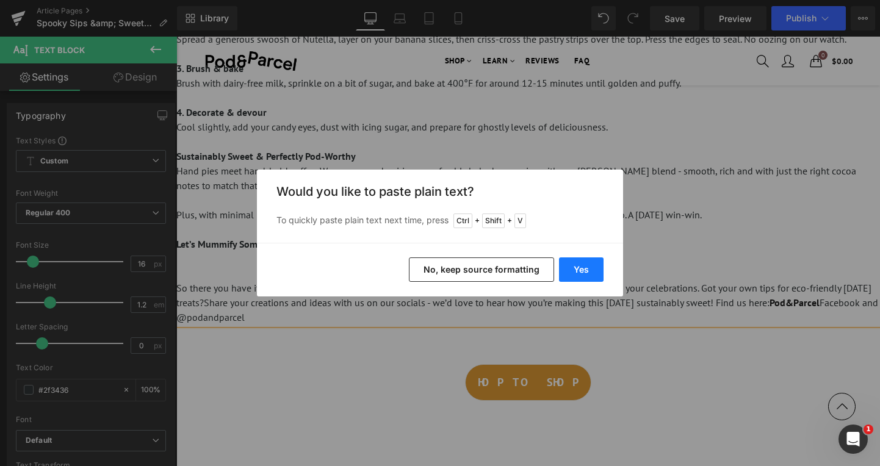
click at [585, 270] on button "Yes" at bounding box center [581, 270] width 45 height 24
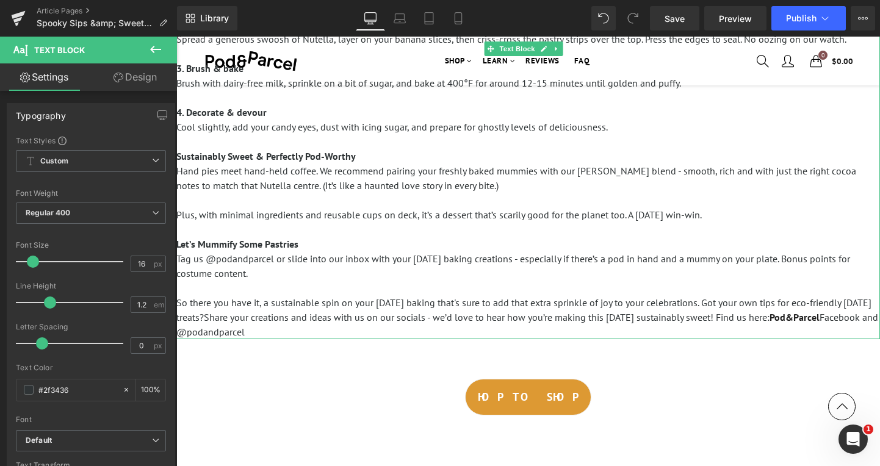
click at [392, 285] on p at bounding box center [528, 288] width 704 height 15
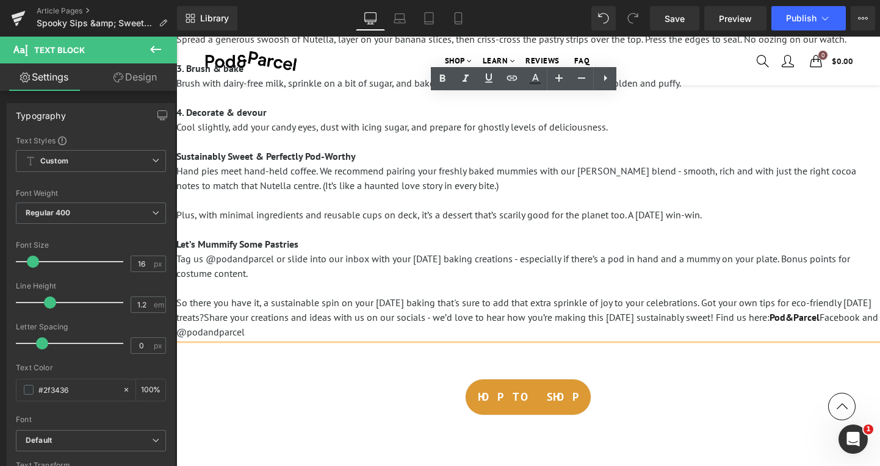
drag, startPoint x: 318, startPoint y: 327, endPoint x: 175, endPoint y: 304, distance: 145.3
click at [176, 304] on html "Sign in close We've sent you an email with a link to update your password. A pa…" at bounding box center [528, 287] width 704 height 1356
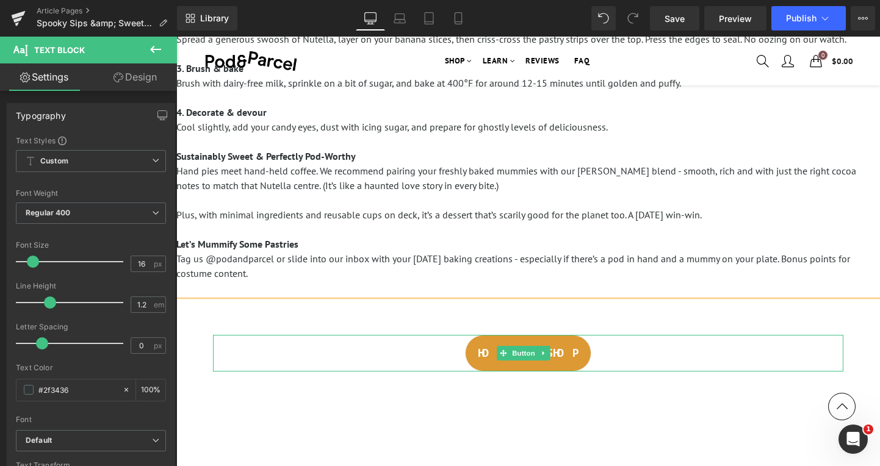
click at [587, 348] on div "HOP TO SHOP" at bounding box center [528, 353] width 631 height 37
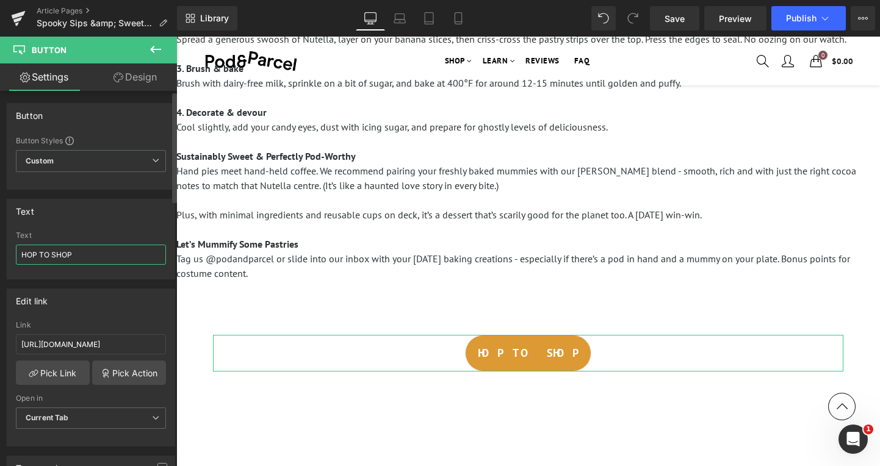
click at [96, 256] on input "HOP TO SHOP" at bounding box center [91, 255] width 150 height 20
paste input "BREW, BITE & BOO IT YOUR WAY"
type input "BREW, BITE & BOO IT YOUR WAY"
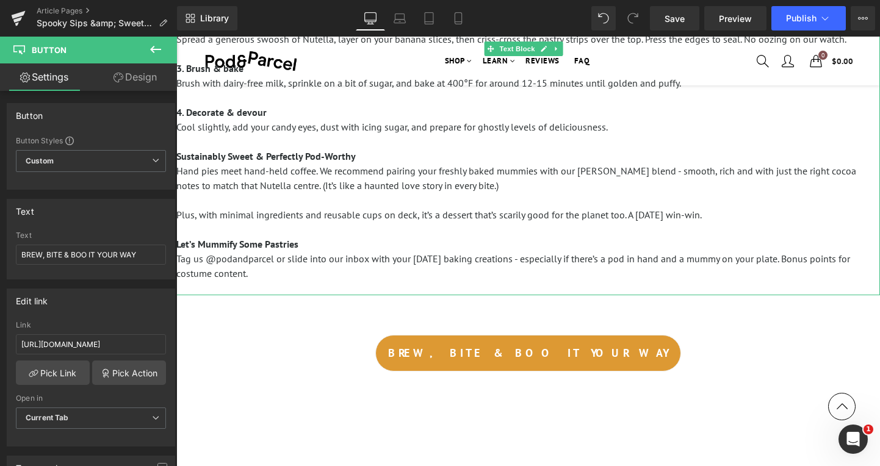
click at [639, 271] on p "Tag us @podandparcel or slide into our inbox with your [DATE] baking creations …" at bounding box center [528, 266] width 704 height 29
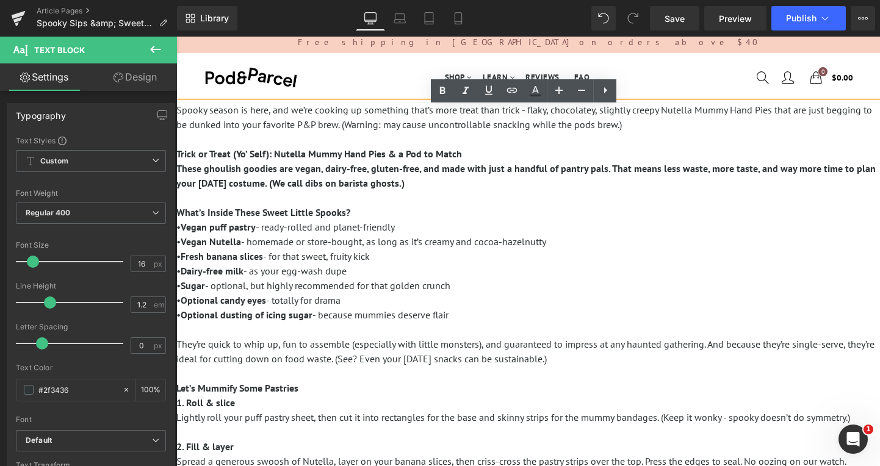
scroll to position [0, 0]
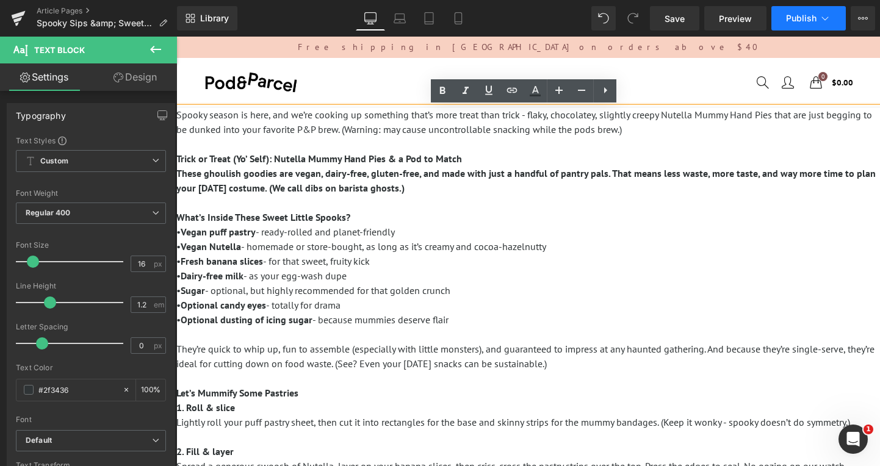
click at [805, 22] on span "Publish" at bounding box center [801, 18] width 31 height 10
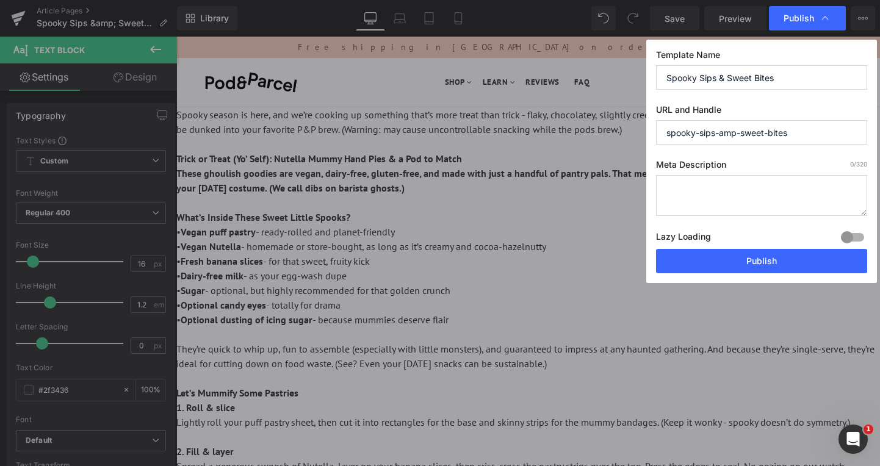
click at [720, 131] on input "spooky-sips-amp-sweet-bites" at bounding box center [761, 132] width 211 height 24
paste input "vegan"
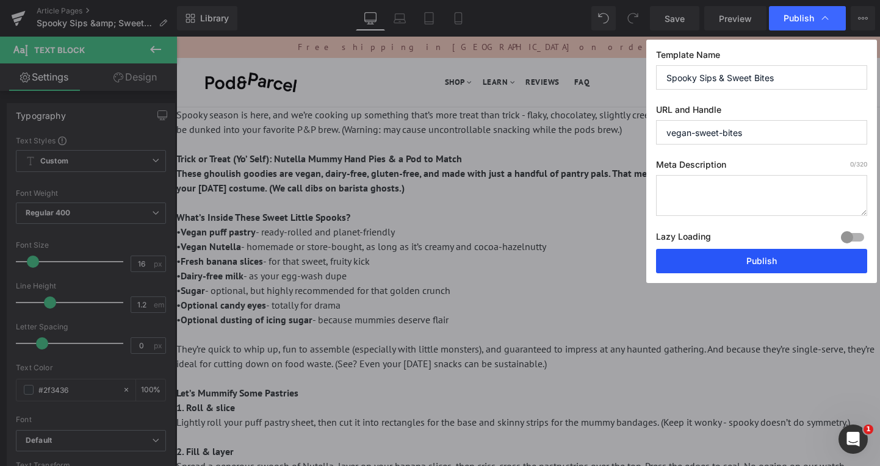
type input "vegan-sweet-bites"
click at [788, 258] on button "Publish" at bounding box center [761, 261] width 211 height 24
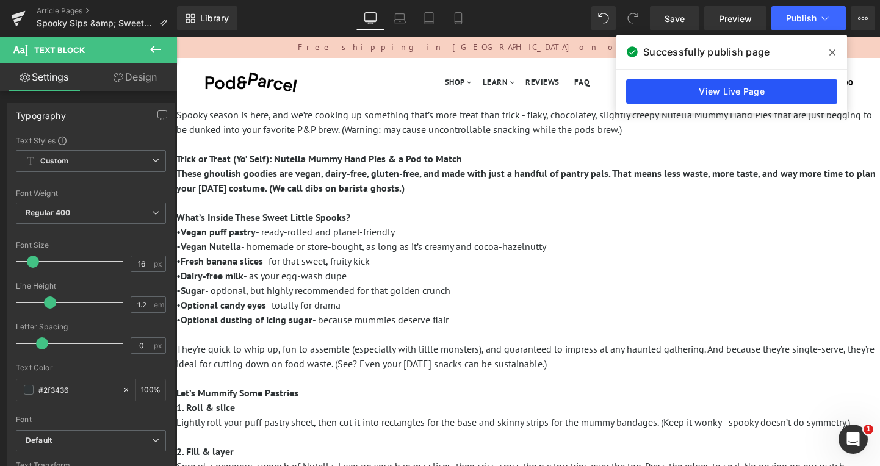
click at [761, 90] on link "View Live Page" at bounding box center [731, 91] width 211 height 24
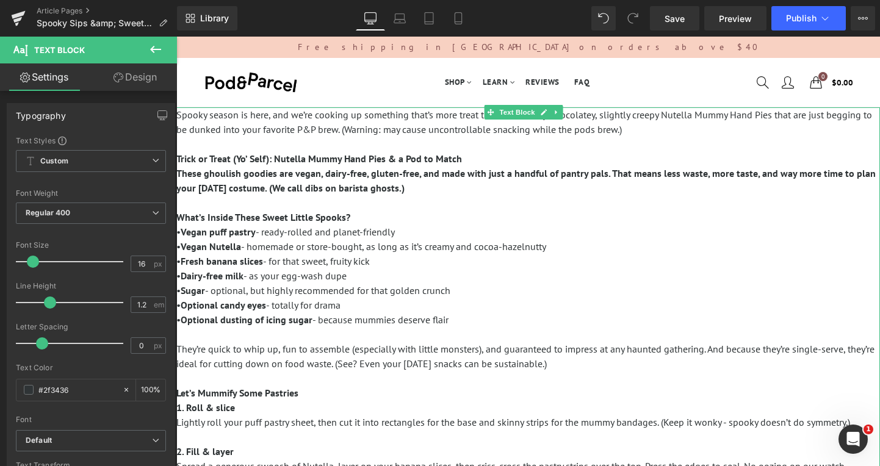
click at [307, 179] on strong "These ghoulish goodies are vegan, dairy-free, gluten-free, and made with just a…" at bounding box center [526, 180] width 700 height 27
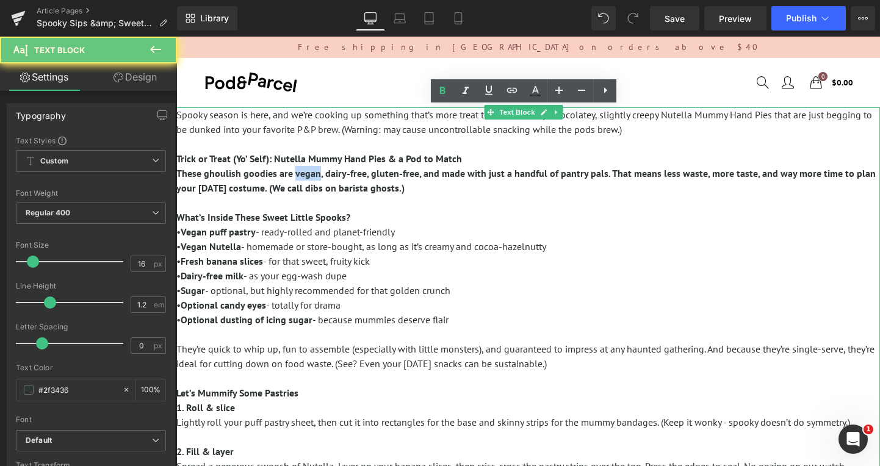
click at [307, 179] on strong "These ghoulish goodies are vegan, dairy-free, gluten-free, and made with just a…" at bounding box center [526, 180] width 700 height 27
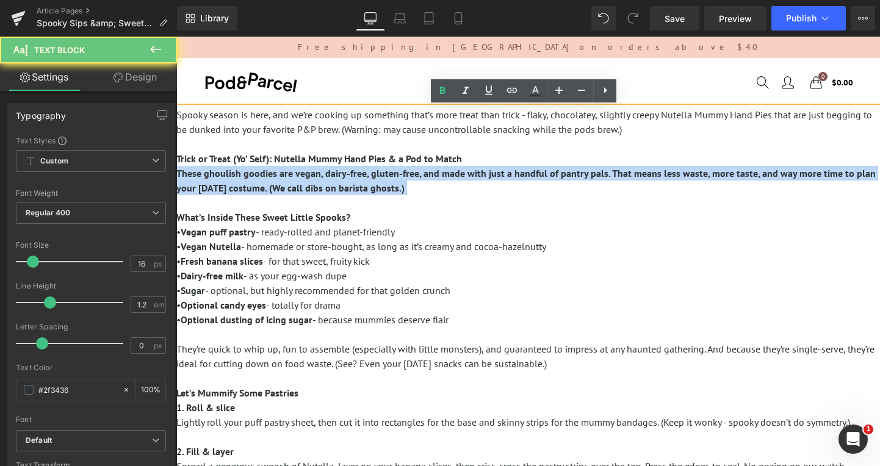
click at [307, 179] on strong "These ghoulish goodies are vegan, dairy-free, gluten-free, and made with just a…" at bounding box center [526, 180] width 700 height 27
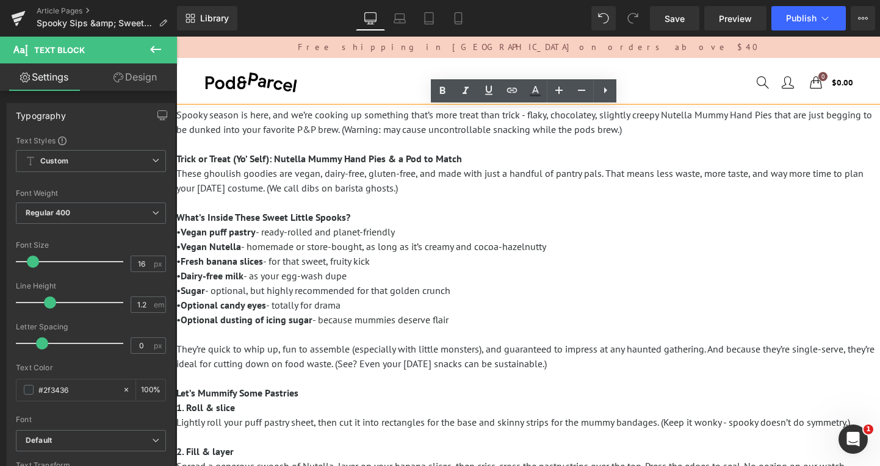
click at [446, 215] on p "These ghoulish goodies are vegan, dairy-free, gluten-free, and made with just a…" at bounding box center [528, 254] width 704 height 176
click at [811, 14] on span "Publish" at bounding box center [801, 18] width 31 height 10
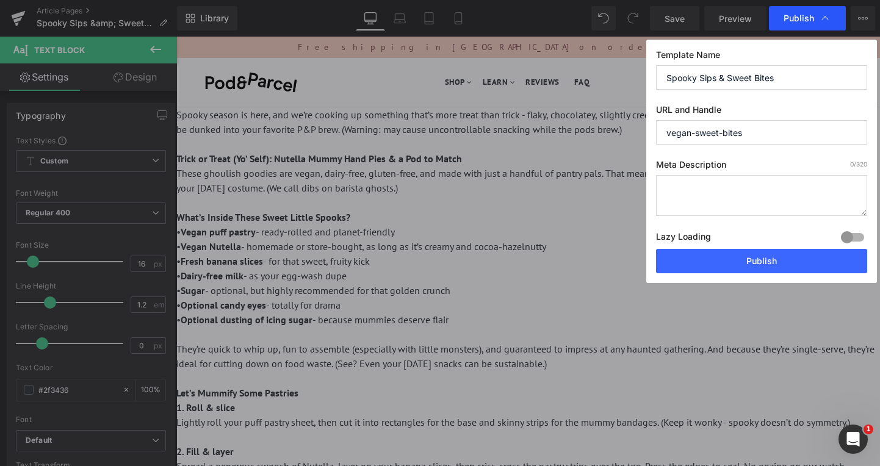
click at [794, 20] on span "Publish" at bounding box center [799, 18] width 31 height 11
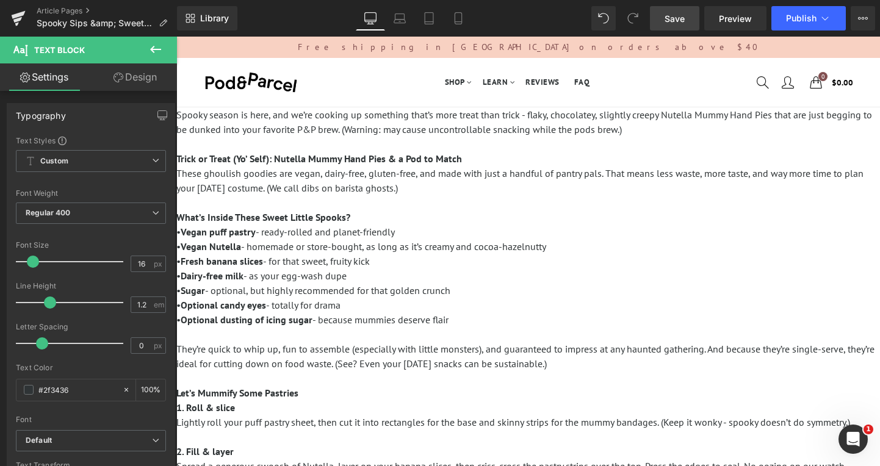
click at [678, 22] on span "Save" at bounding box center [675, 18] width 20 height 13
click at [811, 21] on span "Publish" at bounding box center [801, 18] width 31 height 10
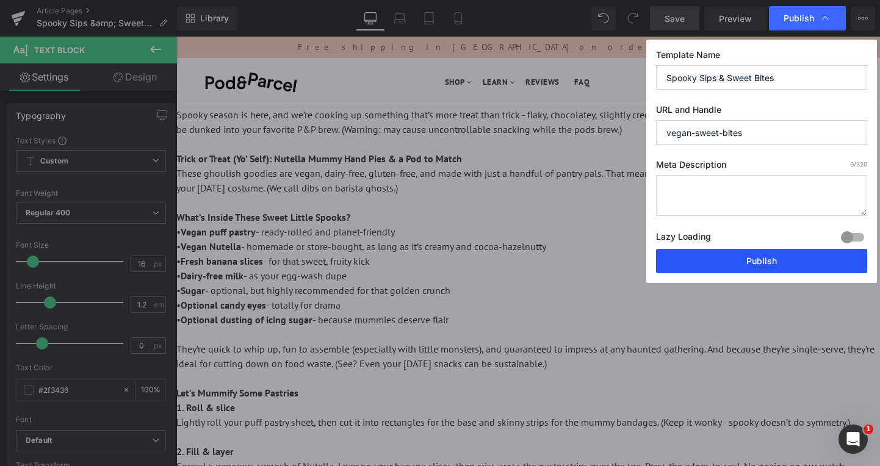
click at [765, 259] on button "Publish" at bounding box center [761, 261] width 211 height 24
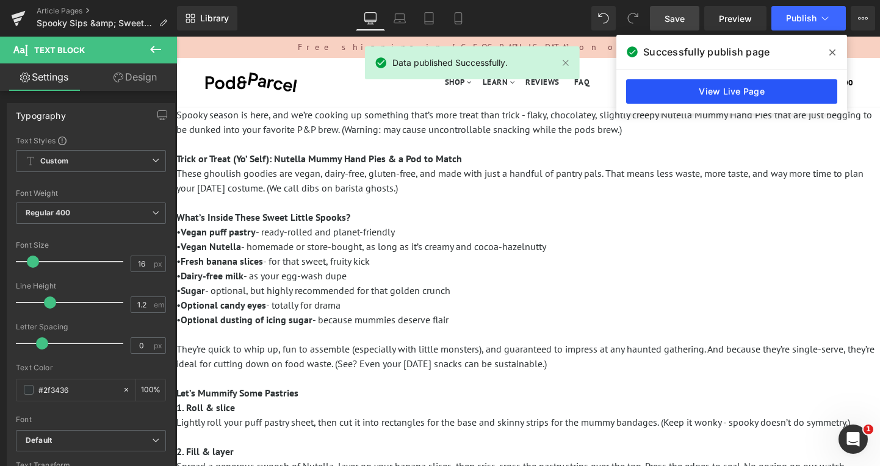
click at [747, 92] on link "View Live Page" at bounding box center [731, 91] width 211 height 24
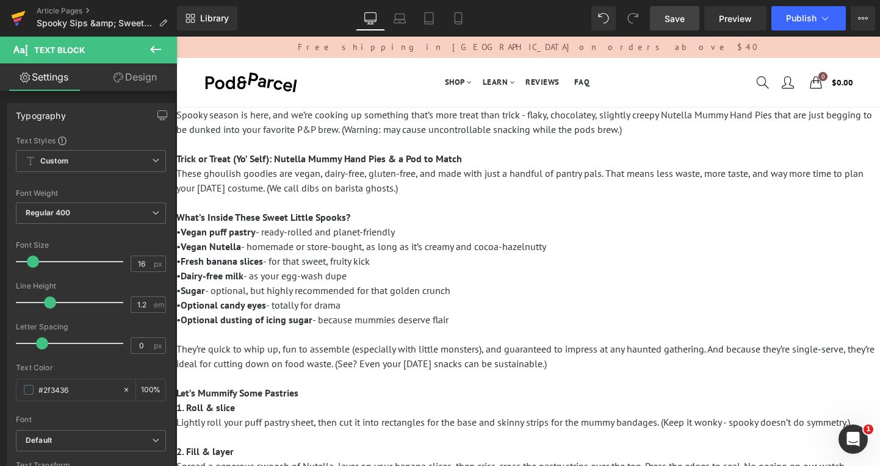
click at [21, 18] on icon at bounding box center [17, 19] width 9 height 5
